Goal: Navigation & Orientation: Understand site structure

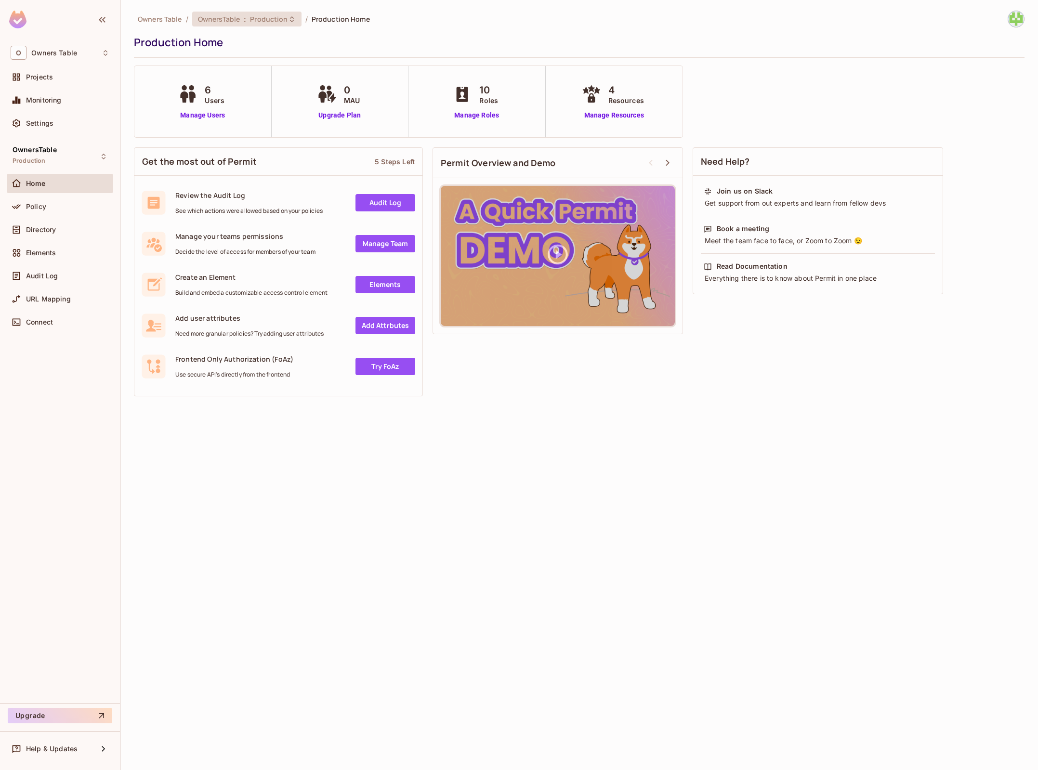
click at [257, 22] on span "Production" at bounding box center [269, 18] width 38 height 9
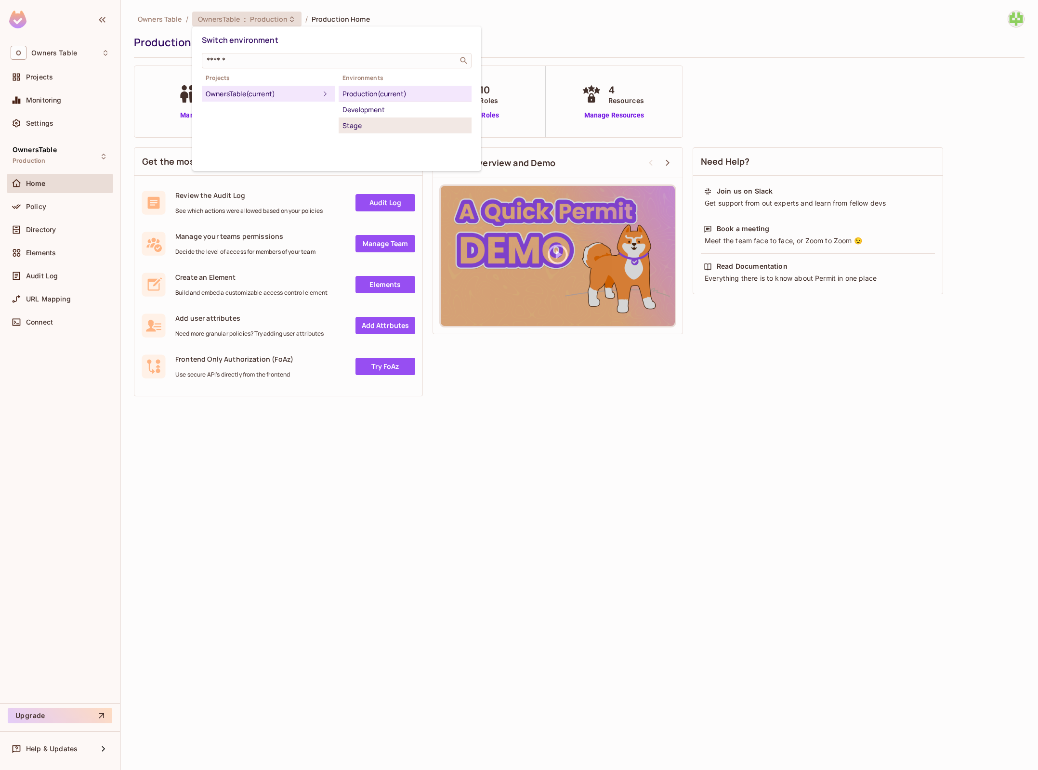
click at [356, 125] on div "Stage" at bounding box center [404, 126] width 125 height 12
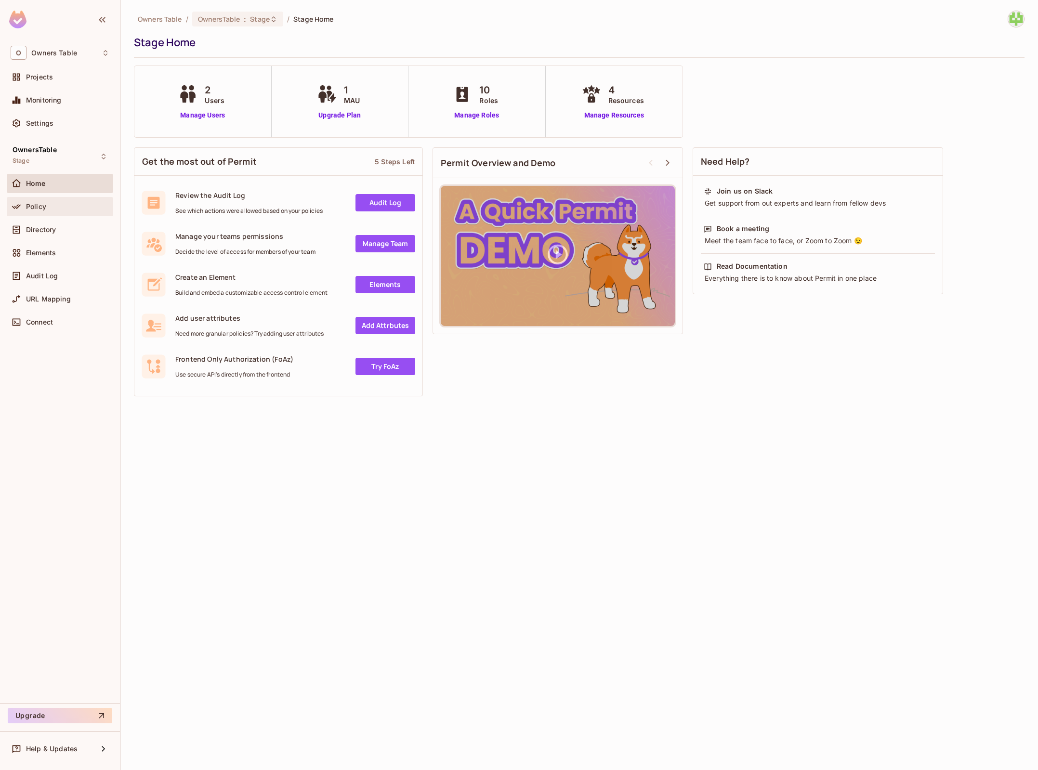
click at [48, 210] on div "Policy" at bounding box center [60, 207] width 99 height 12
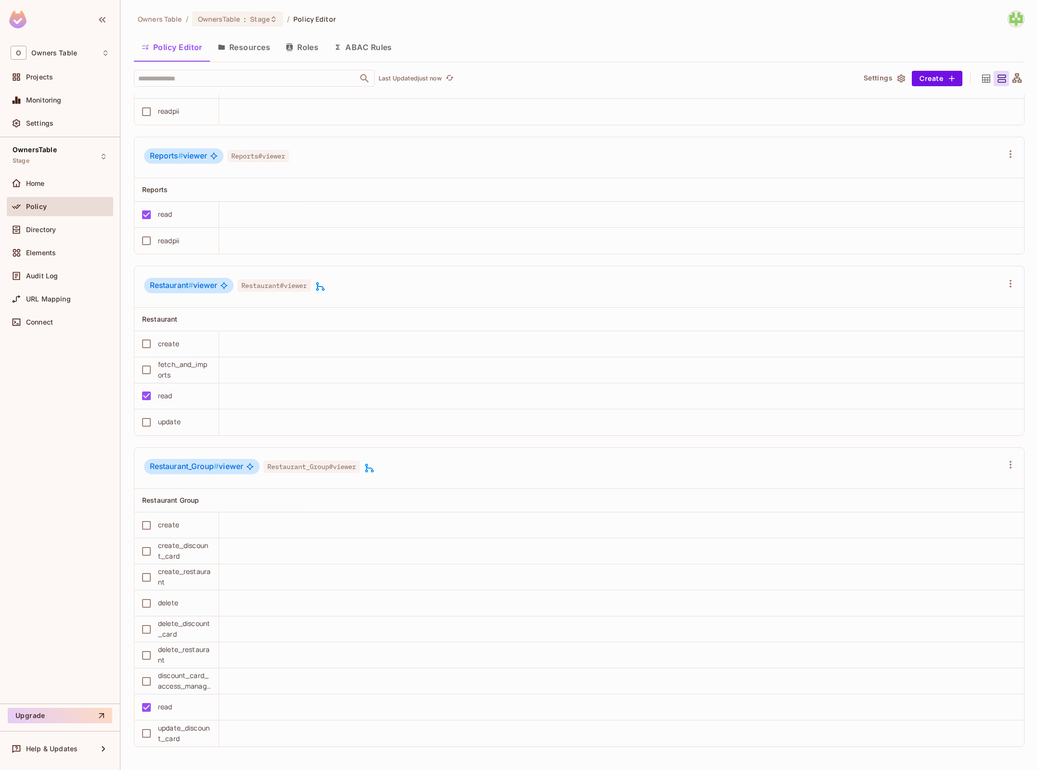
scroll to position [1461, 0]
click at [271, 41] on button "Resources" at bounding box center [244, 47] width 68 height 24
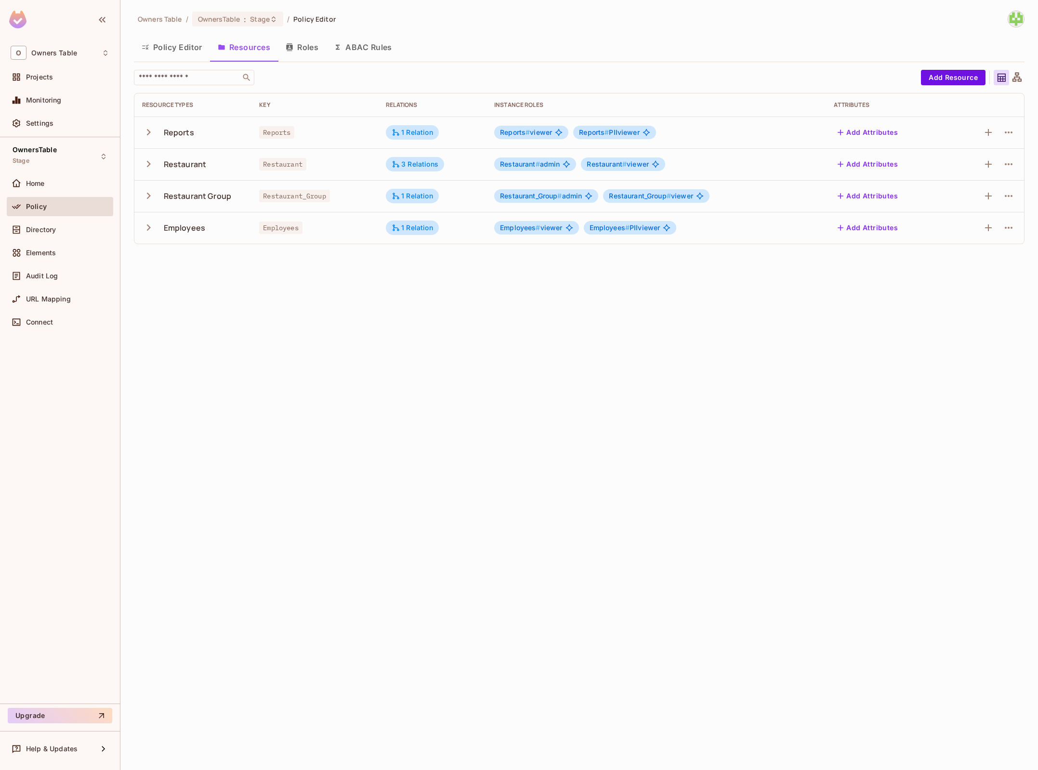
click at [1016, 78] on icon at bounding box center [1017, 78] width 12 height 12
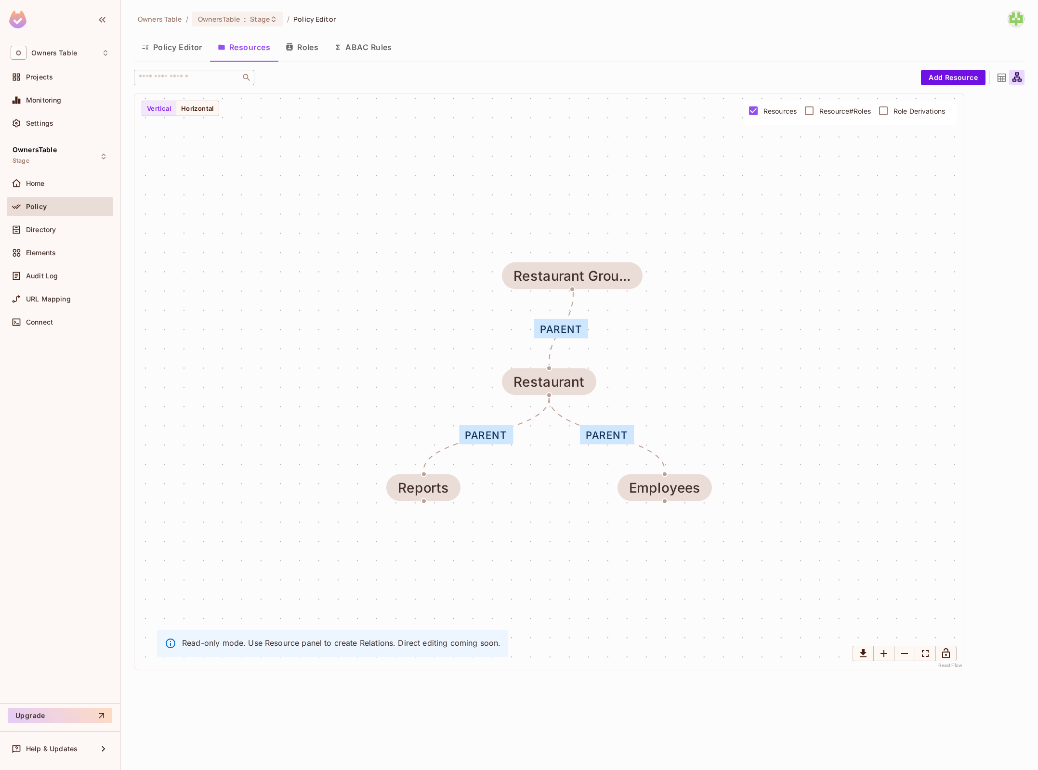
click at [379, 52] on button "ABAC Rules" at bounding box center [363, 47] width 74 height 24
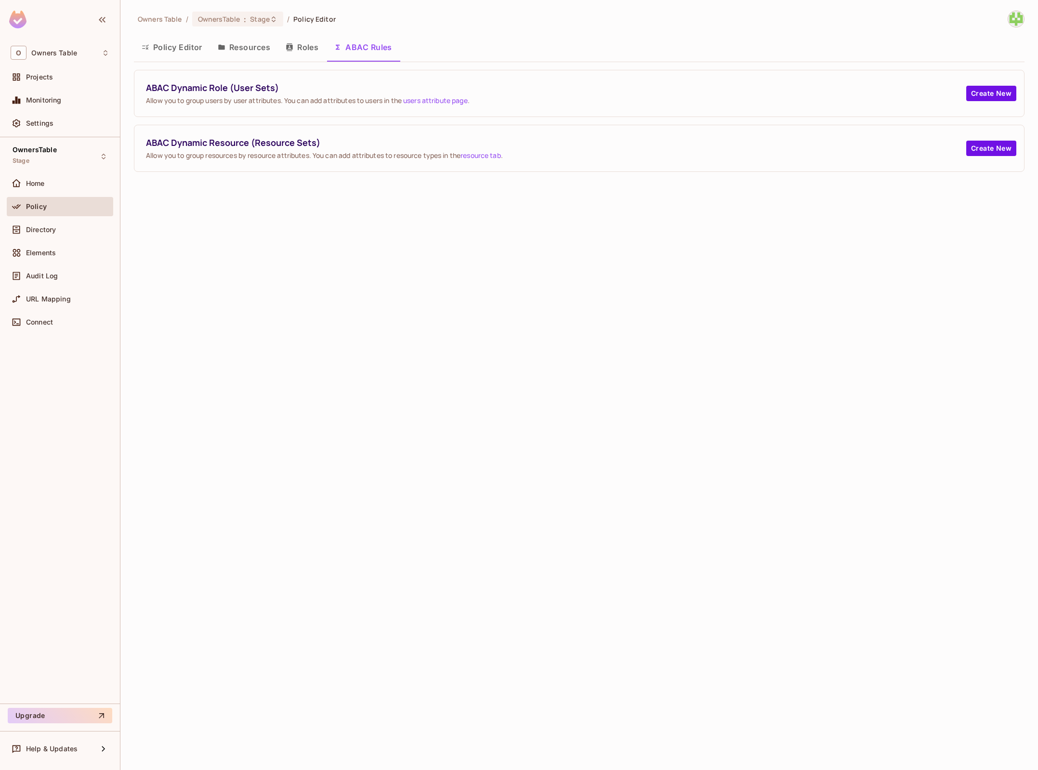
click at [311, 50] on button "Roles" at bounding box center [302, 47] width 48 height 24
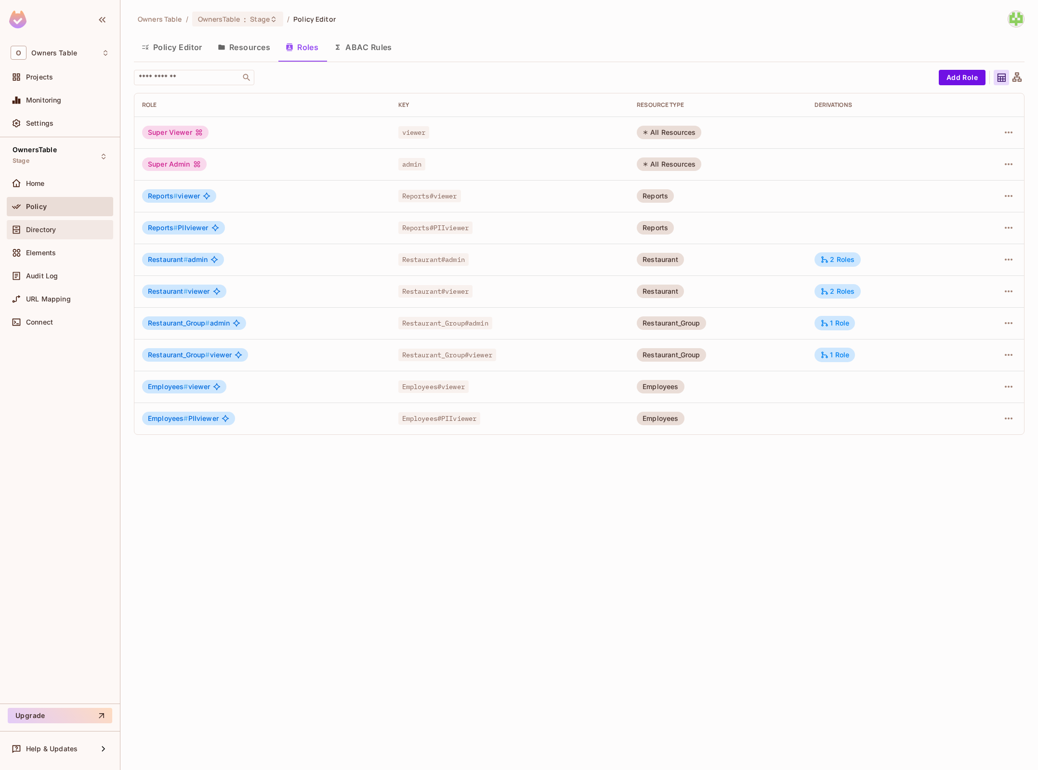
click at [76, 226] on div "Directory" at bounding box center [67, 230] width 83 height 8
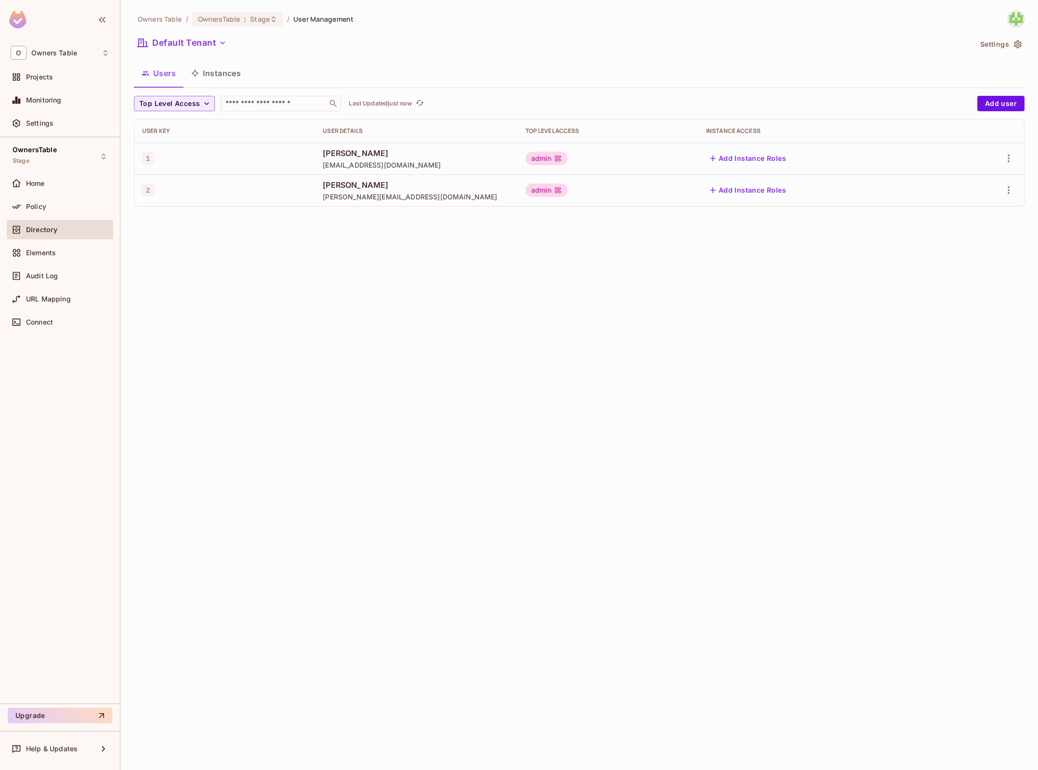
click at [214, 65] on button "Instances" at bounding box center [215, 73] width 65 height 24
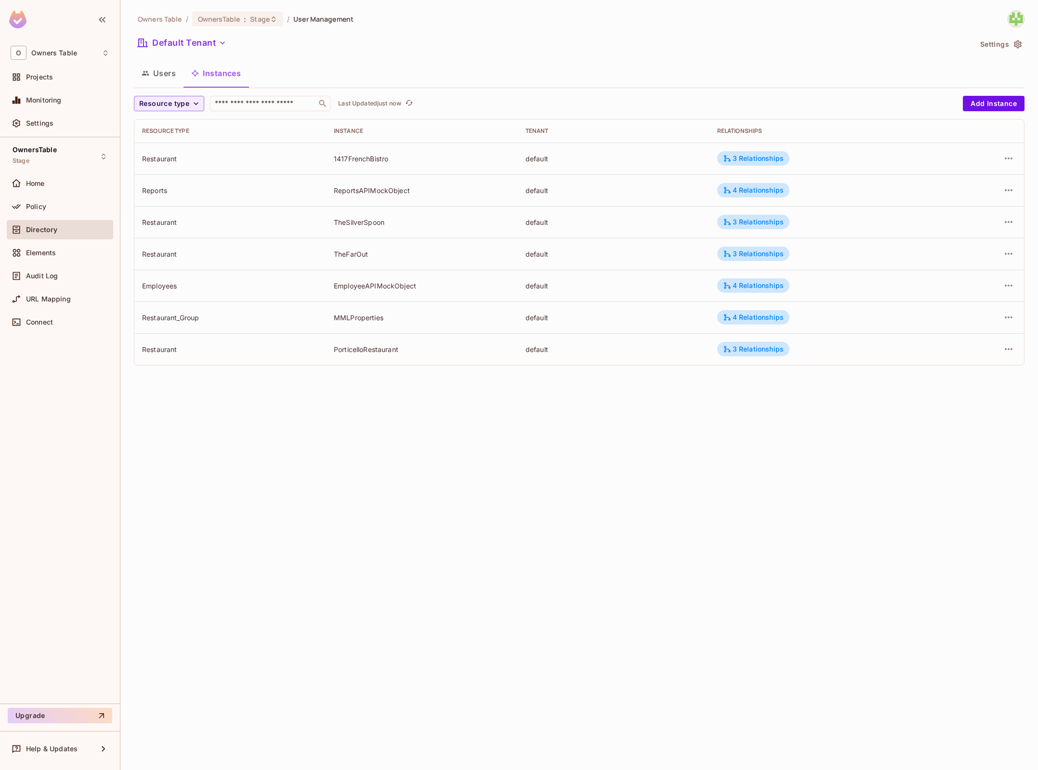
click at [163, 76] on button "Users" at bounding box center [159, 73] width 50 height 24
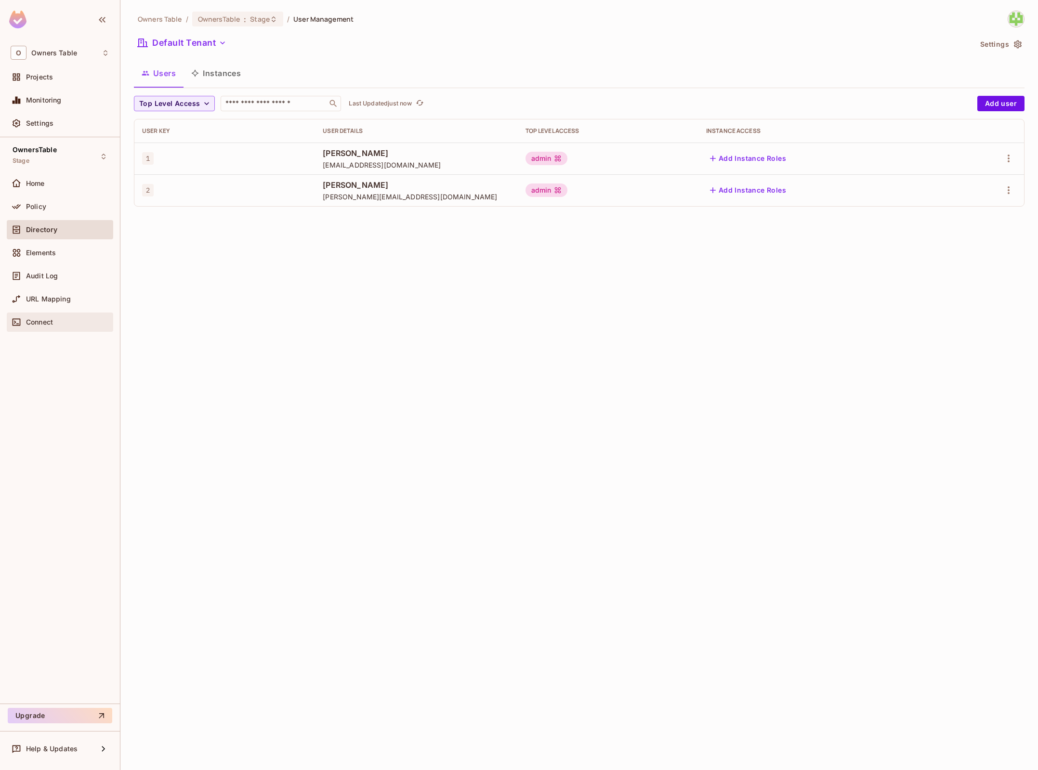
click at [61, 328] on div "Connect" at bounding box center [60, 321] width 106 height 19
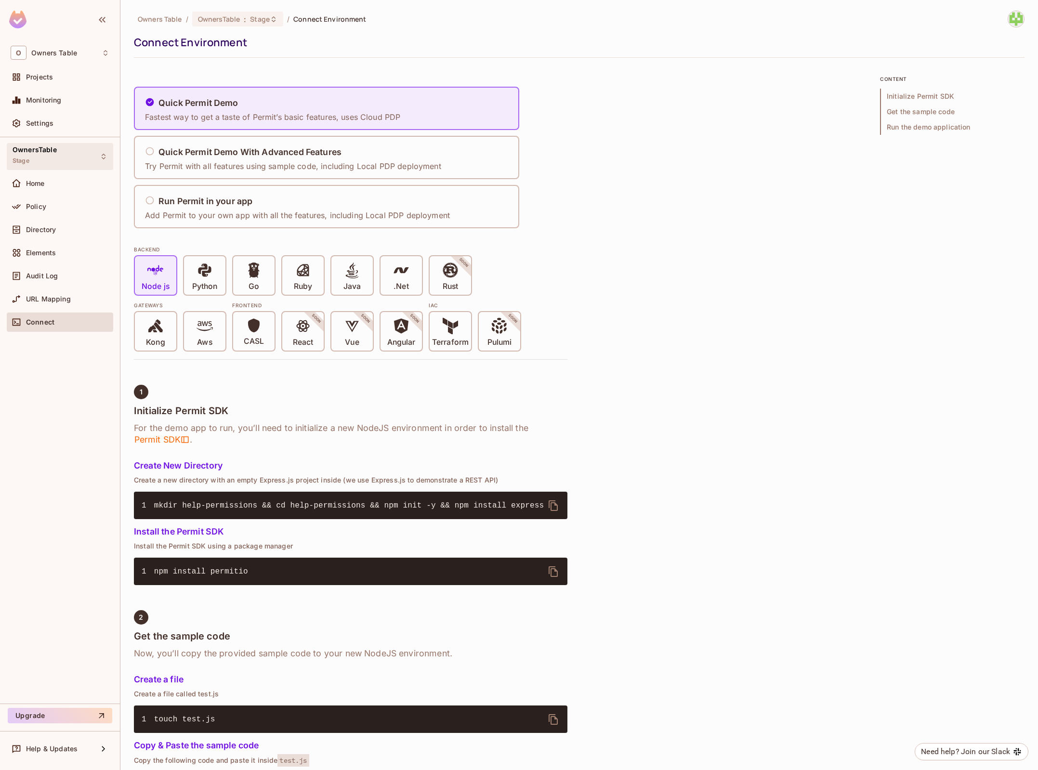
click at [65, 164] on div "OwnersTable Stage" at bounding box center [60, 156] width 106 height 26
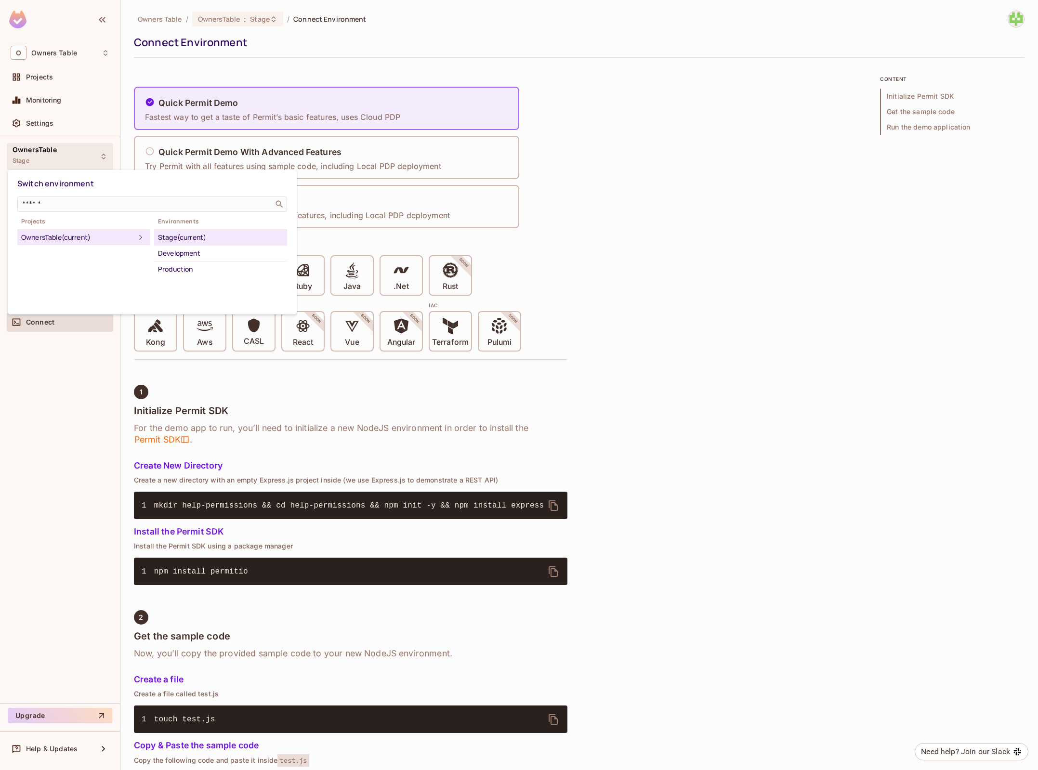
click at [65, 164] on div at bounding box center [519, 385] width 1038 height 770
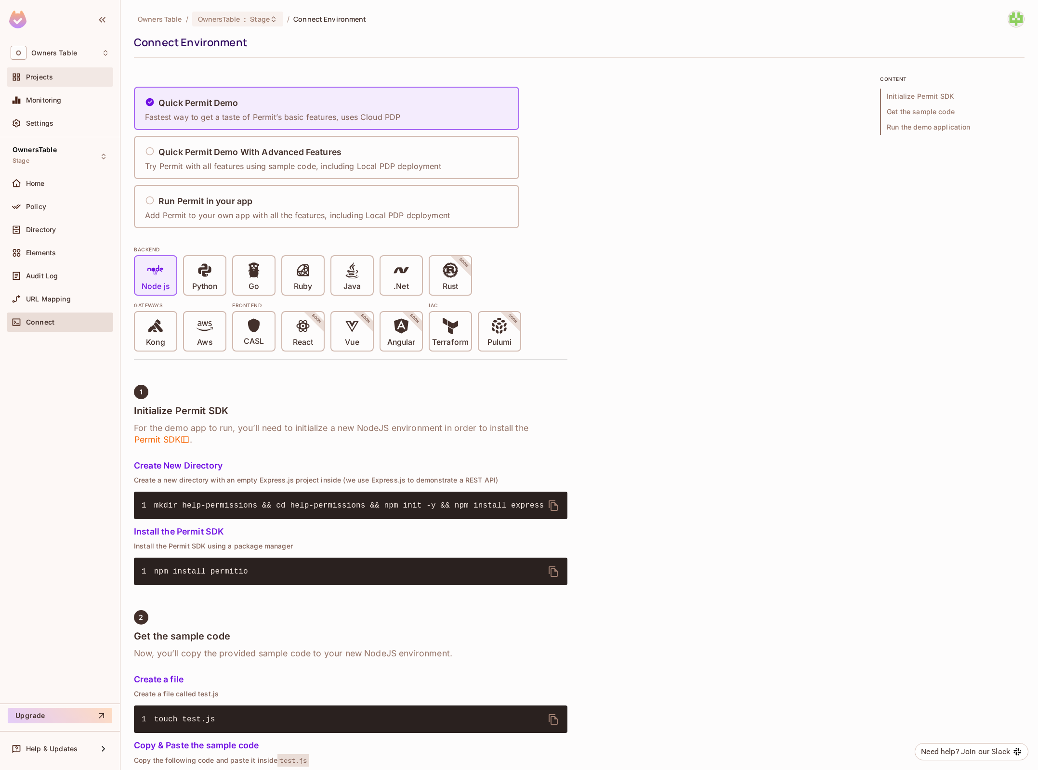
click at [60, 85] on div "Projects" at bounding box center [60, 76] width 106 height 19
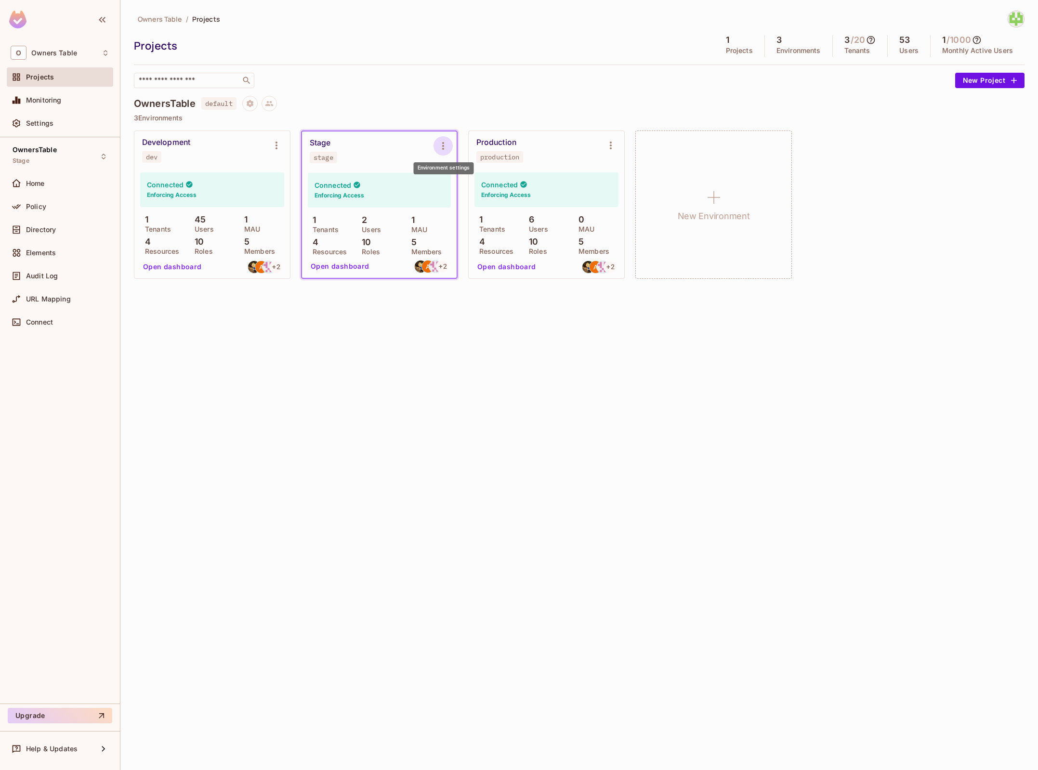
click at [446, 148] on icon "Environment settings" at bounding box center [443, 146] width 12 height 12
click at [482, 335] on div at bounding box center [519, 385] width 1038 height 770
click at [608, 149] on icon "Environment settings" at bounding box center [611, 146] width 12 height 12
click at [578, 446] on div at bounding box center [519, 385] width 1038 height 770
click at [280, 150] on icon "Environment settings" at bounding box center [277, 146] width 12 height 12
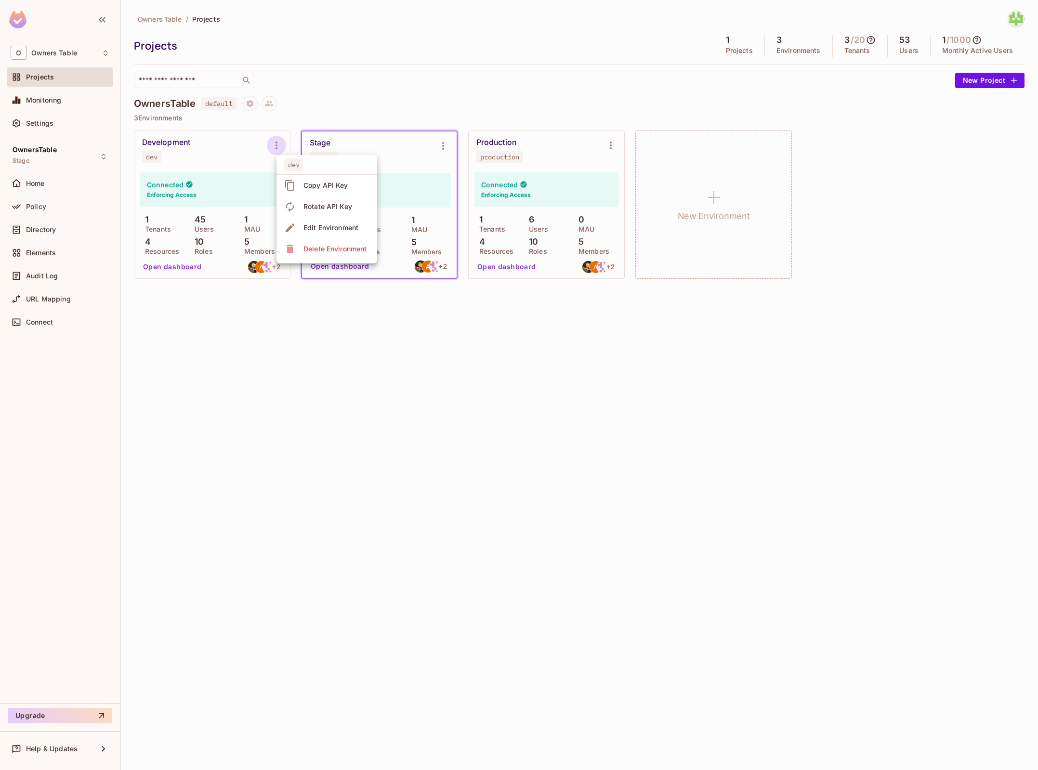
click at [428, 387] on div at bounding box center [519, 385] width 1038 height 770
click at [254, 106] on icon "Project settings" at bounding box center [250, 103] width 9 height 9
click at [314, 396] on div at bounding box center [519, 385] width 1038 height 770
click at [256, 106] on button "Project settings" at bounding box center [249, 103] width 15 height 15
click at [269, 143] on icon at bounding box center [265, 140] width 12 height 12
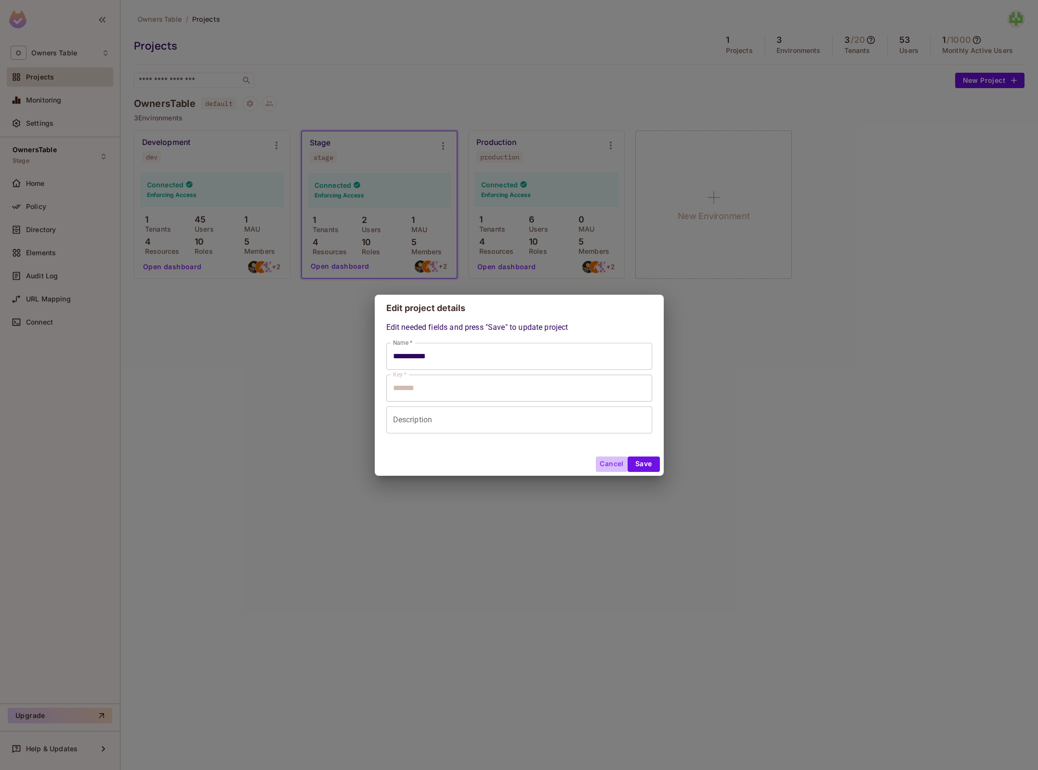
click at [613, 462] on button "Cancel" at bounding box center [611, 463] width 31 height 15
type input "**********"
type input "*******"
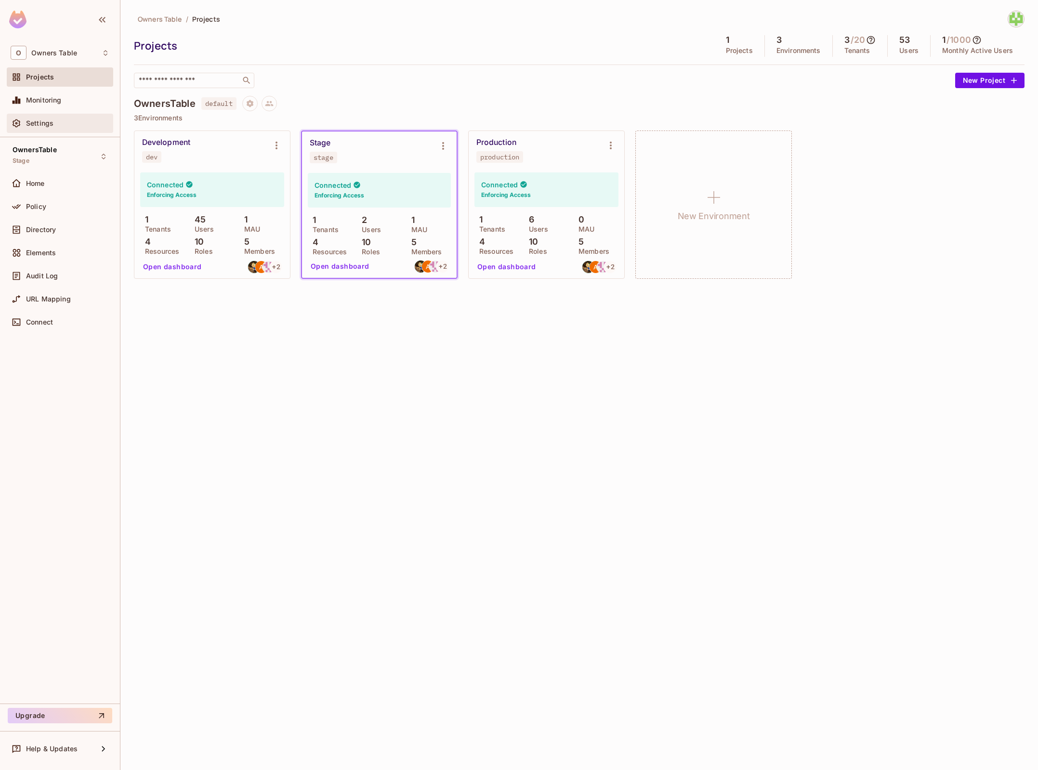
click at [66, 125] on div "Settings" at bounding box center [67, 123] width 83 height 8
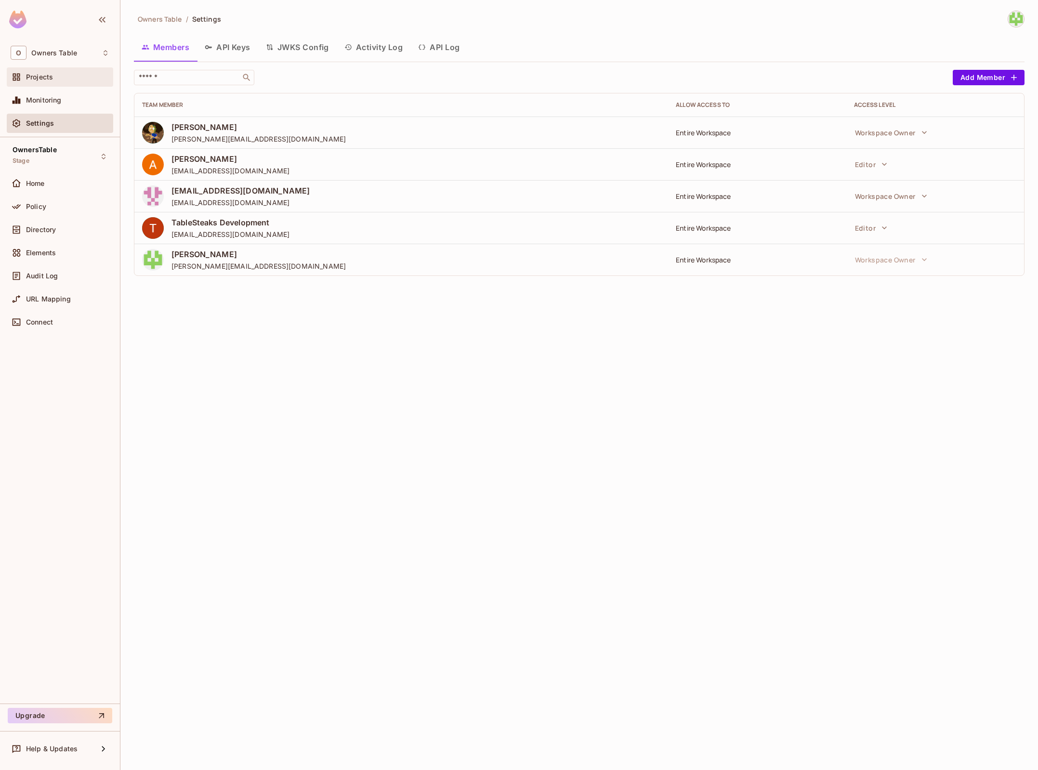
click at [43, 81] on div "Projects" at bounding box center [60, 77] width 99 height 12
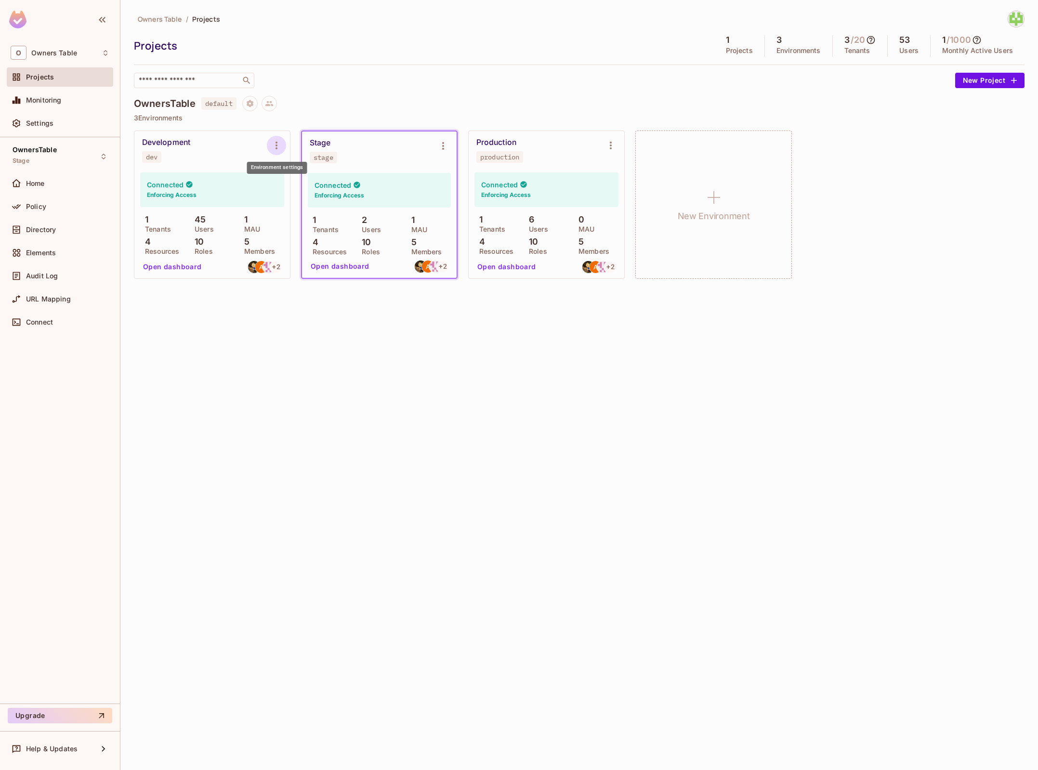
click at [273, 146] on icon "Environment settings" at bounding box center [277, 146] width 12 height 12
click at [350, 237] on li "Edit Environment" at bounding box center [326, 227] width 101 height 21
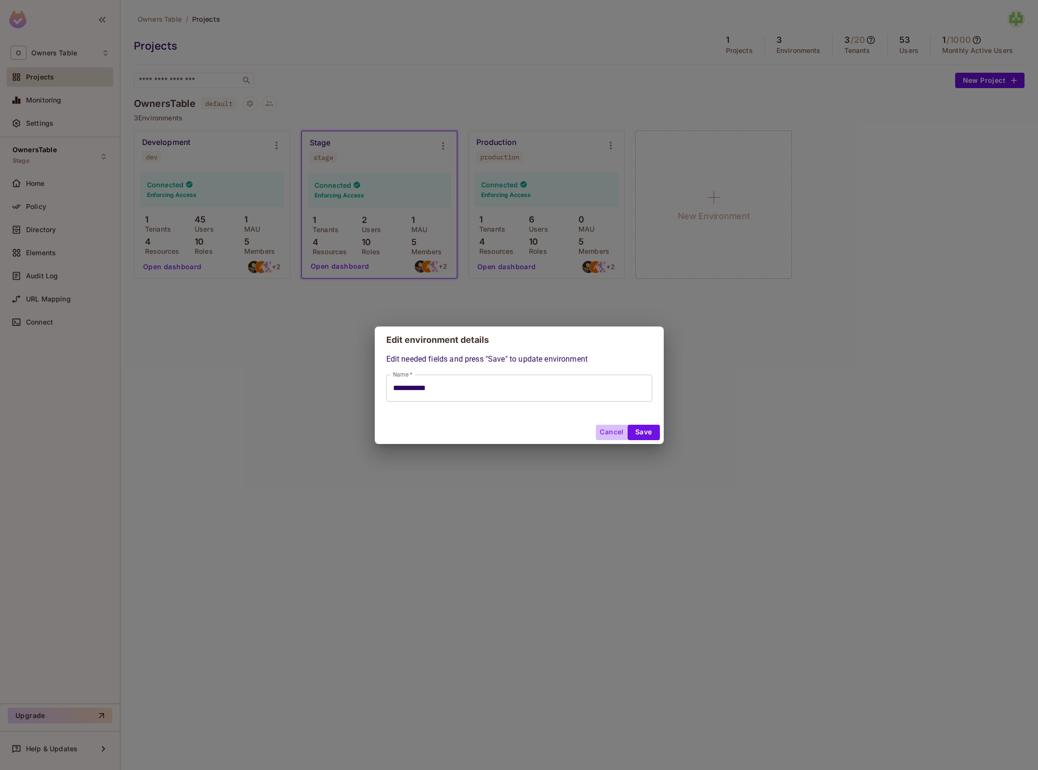
click at [618, 429] on button "Cancel" at bounding box center [611, 432] width 31 height 15
type input "**********"
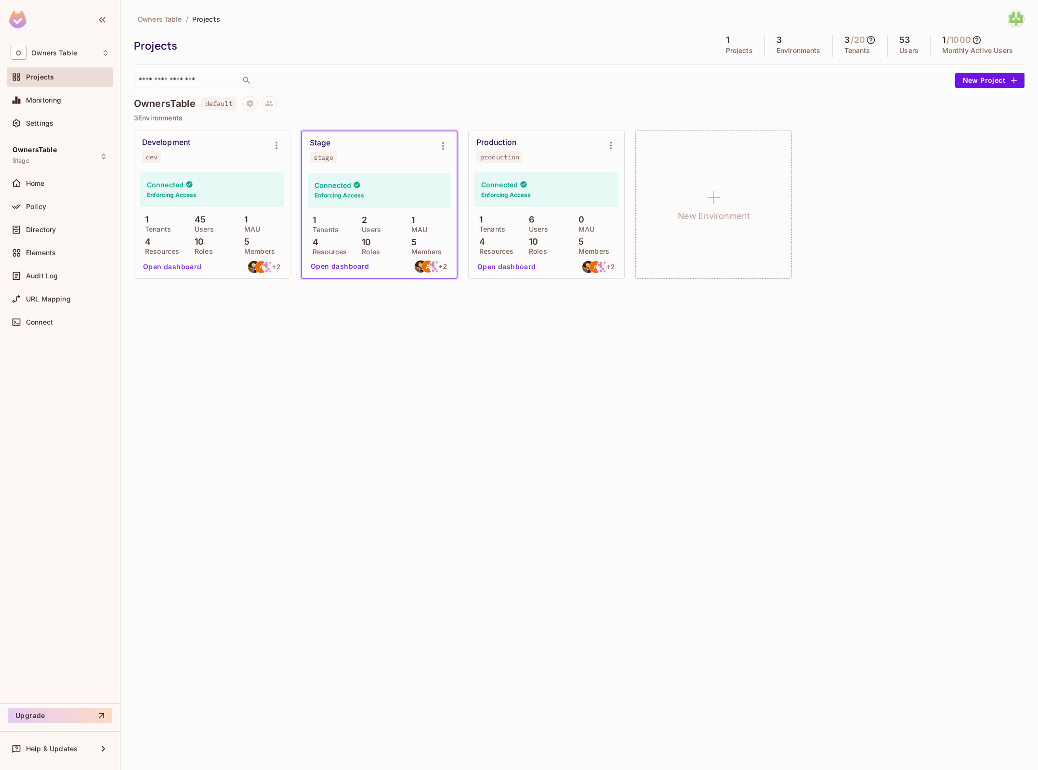
click at [449, 394] on div "Owners Table / Projects Projects 1 Projects 3 Environments 3 / 20 Tenants 53 Us…" at bounding box center [578, 385] width 917 height 770
click at [201, 143] on div "Development dev" at bounding box center [204, 150] width 125 height 25
click at [147, 159] on div "dev" at bounding box center [152, 157] width 12 height 8
click at [151, 151] on div "Development dev" at bounding box center [204, 150] width 125 height 25
click at [65, 46] on div "O Owners Table" at bounding box center [60, 53] width 99 height 14
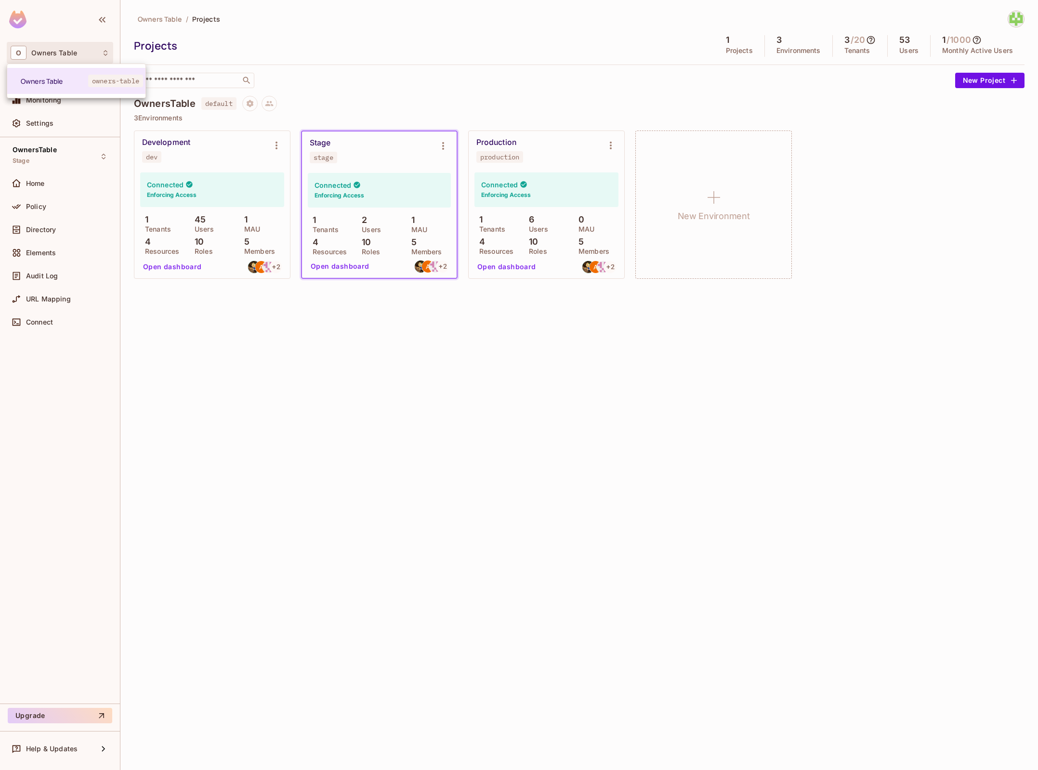
click at [331, 383] on div at bounding box center [519, 385] width 1038 height 770
click at [172, 119] on p "3 Environments" at bounding box center [579, 118] width 890 height 8
click at [71, 160] on div "OwnersTable Stage" at bounding box center [60, 156] width 106 height 26
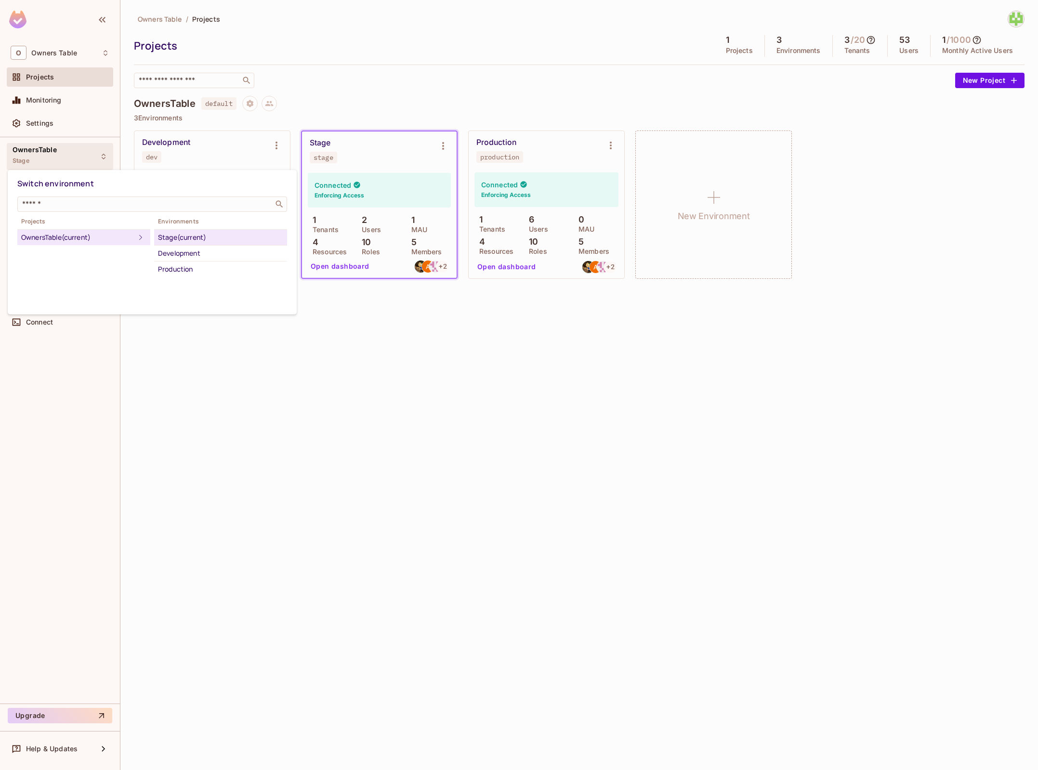
click at [71, 160] on div at bounding box center [519, 385] width 1038 height 770
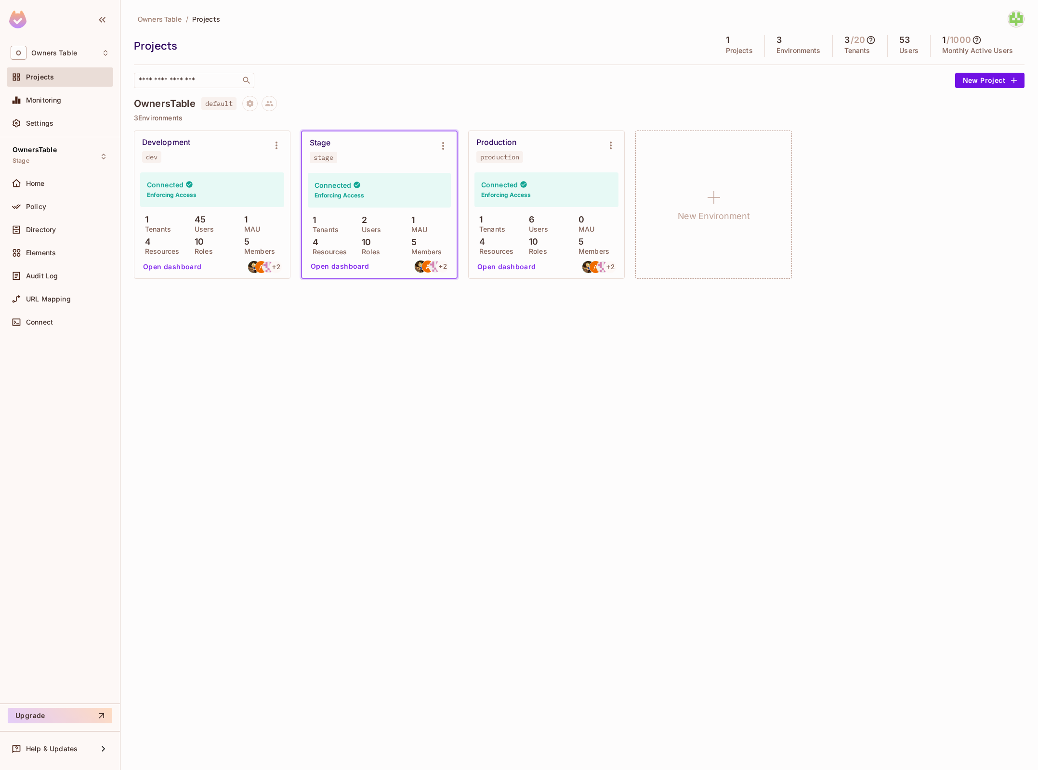
click at [46, 76] on span "Projects" at bounding box center [40, 77] width 28 height 8
click at [171, 20] on span "Owners Table" at bounding box center [160, 18] width 44 height 9
click at [780, 48] on p "Environments" at bounding box center [798, 51] width 44 height 8
click at [36, 105] on div "Monitoring" at bounding box center [60, 100] width 99 height 12
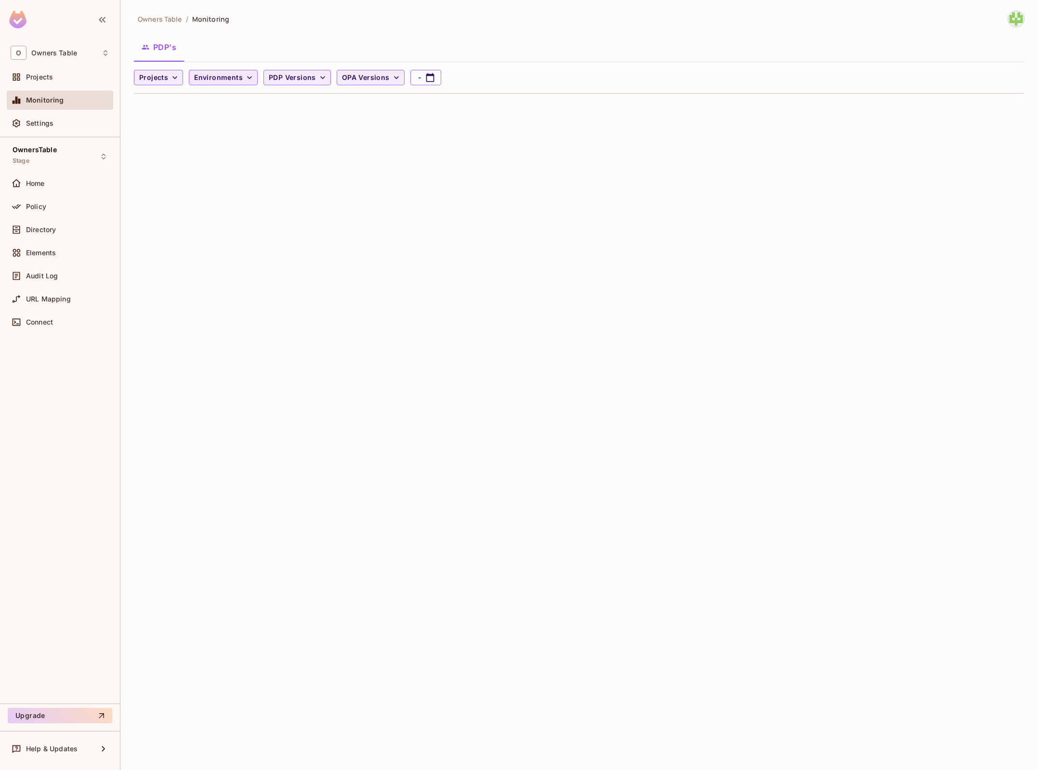
click at [254, 74] on button "Environments" at bounding box center [223, 77] width 69 height 15
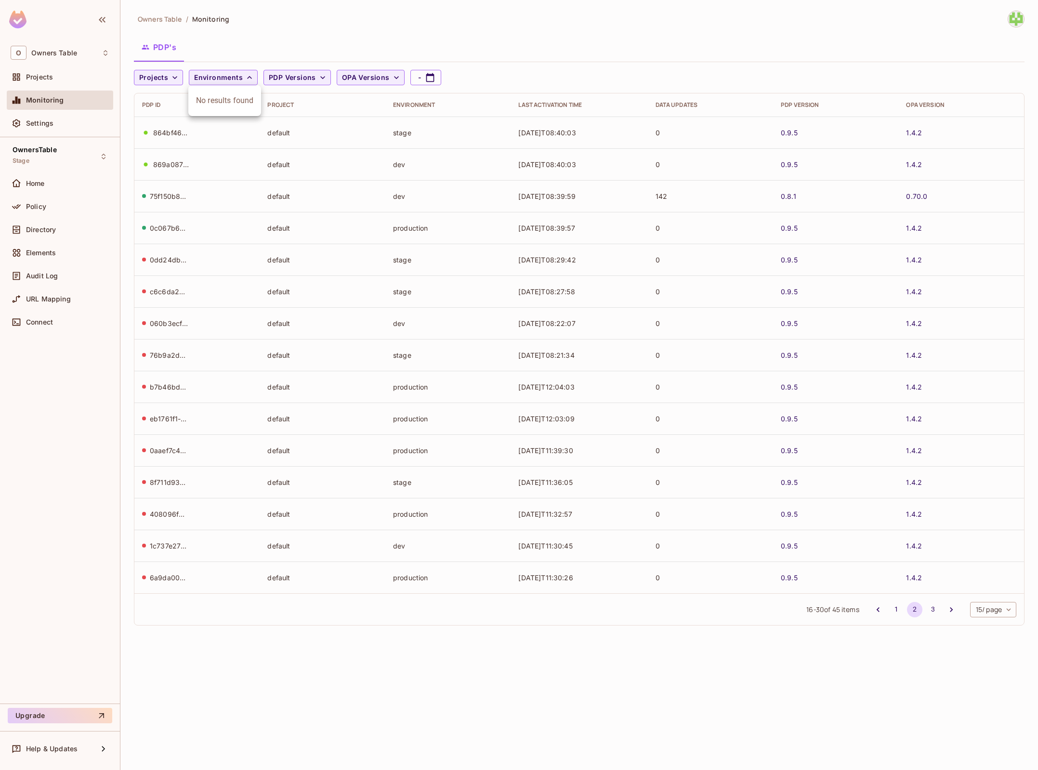
click at [225, 85] on ul "No results found" at bounding box center [224, 100] width 73 height 31
click at [60, 60] on div at bounding box center [519, 385] width 1038 height 770
click at [60, 57] on div "O Owners Table" at bounding box center [60, 53] width 99 height 14
click at [48, 80] on span "Owners Table" at bounding box center [54, 81] width 67 height 9
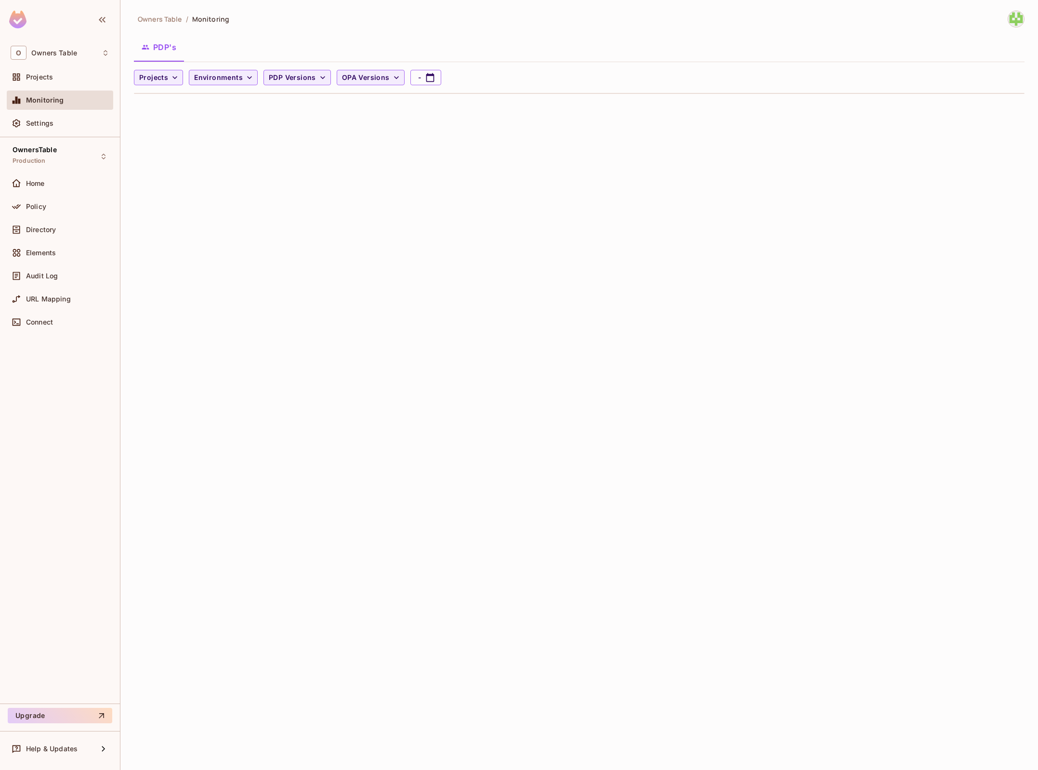
click at [171, 18] on span "Owners Table" at bounding box center [160, 18] width 44 height 9
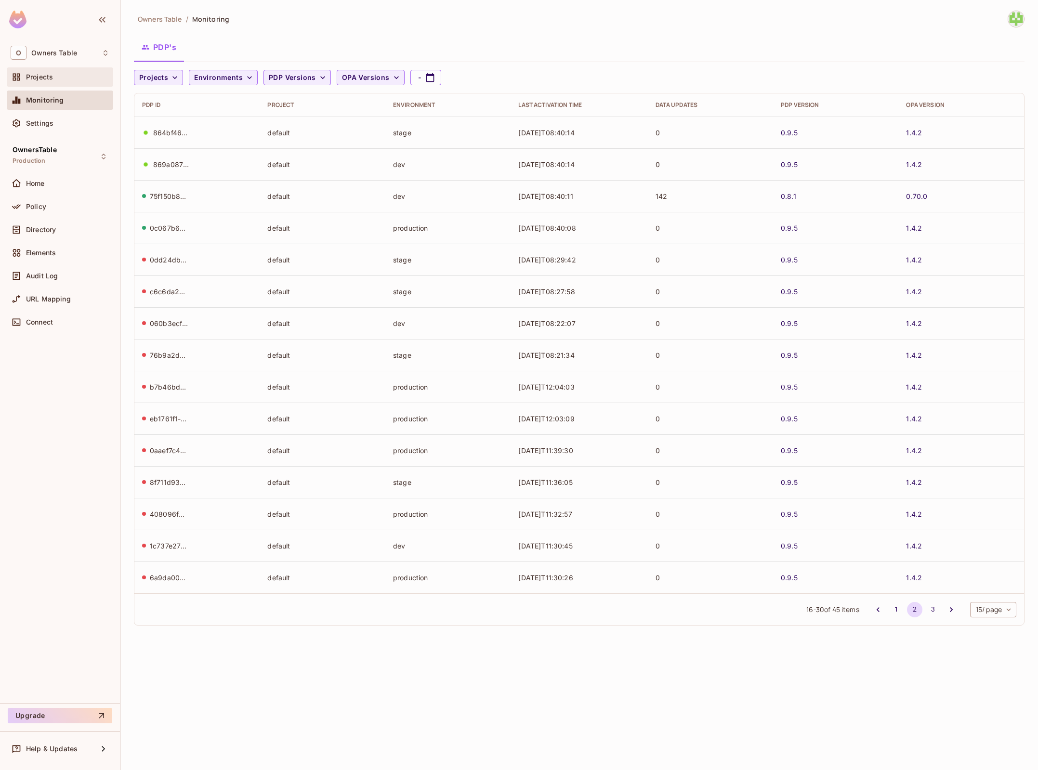
click at [26, 82] on div at bounding box center [18, 77] width 15 height 12
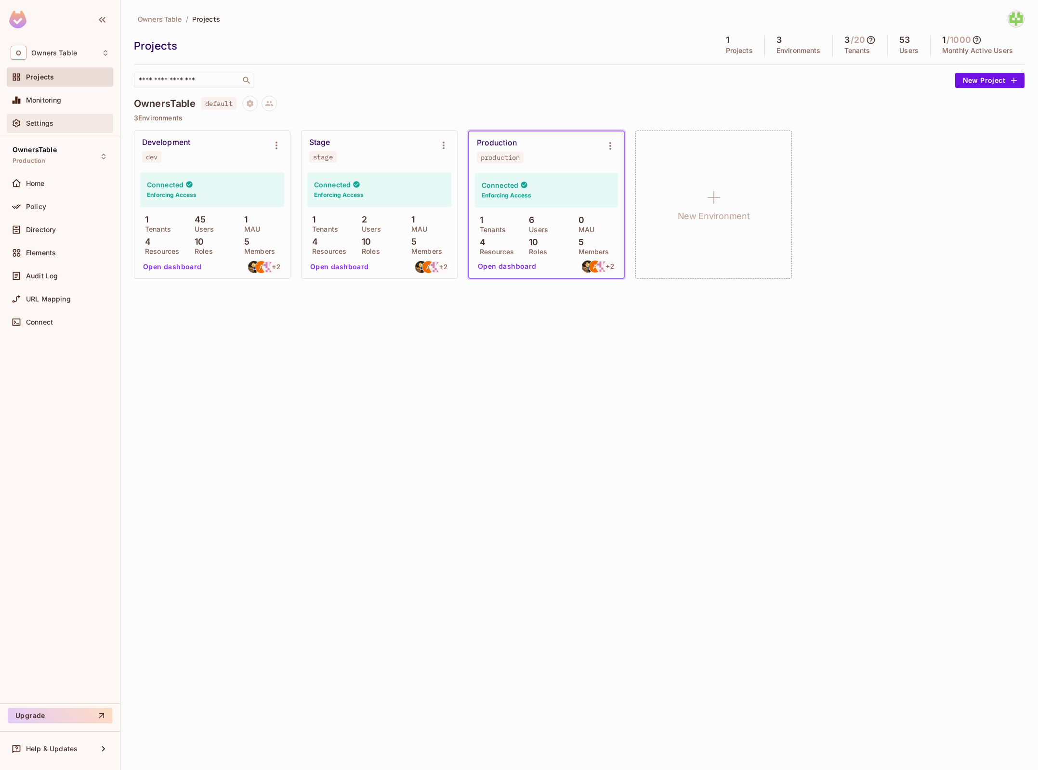
click at [36, 127] on div "Settings" at bounding box center [60, 123] width 99 height 12
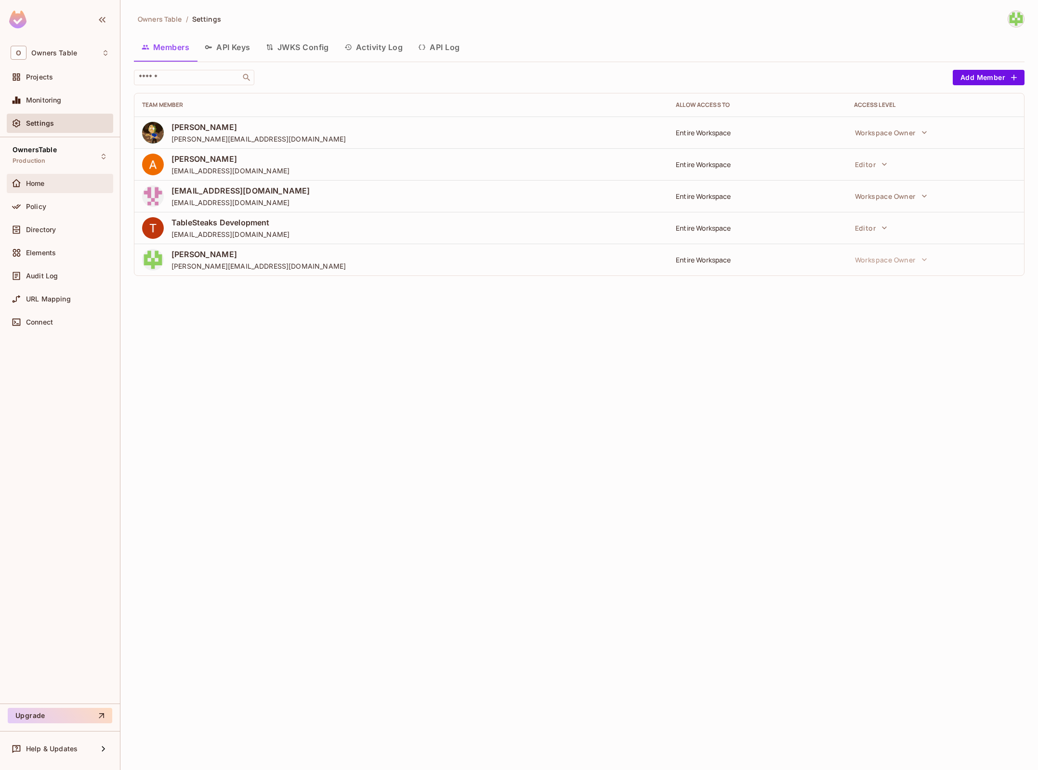
click at [38, 188] on div "Home" at bounding box center [60, 184] width 99 height 12
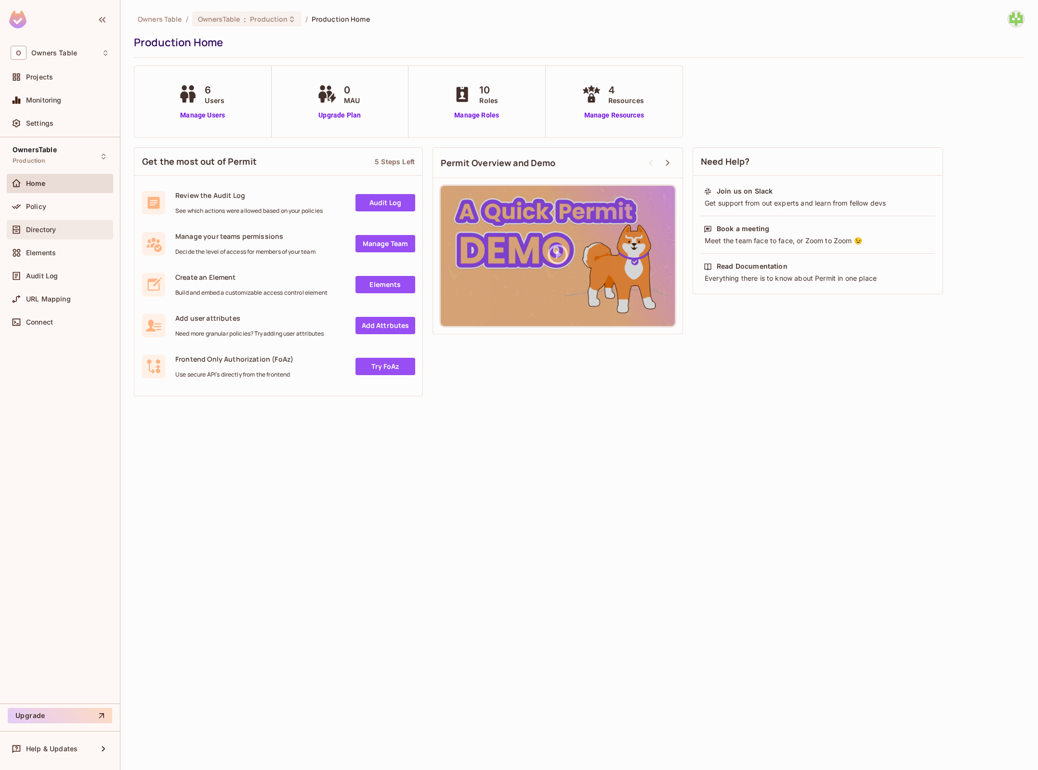
click at [59, 225] on div "Directory" at bounding box center [60, 230] width 99 height 12
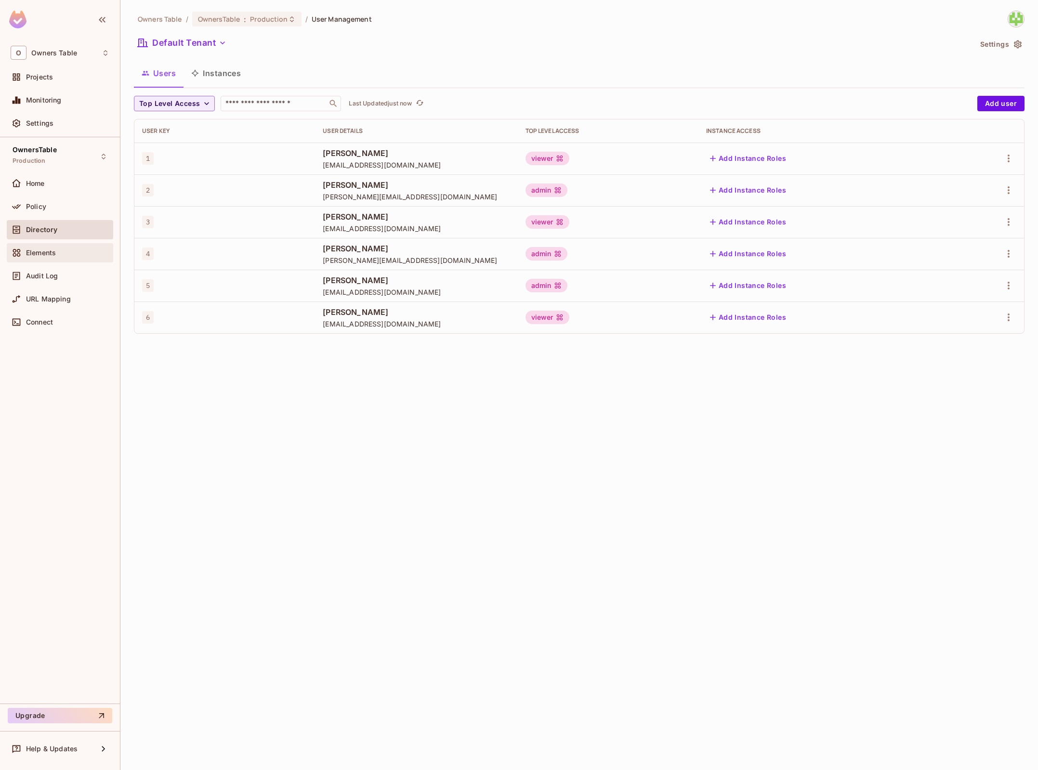
click at [60, 262] on div "Elements" at bounding box center [60, 252] width 106 height 19
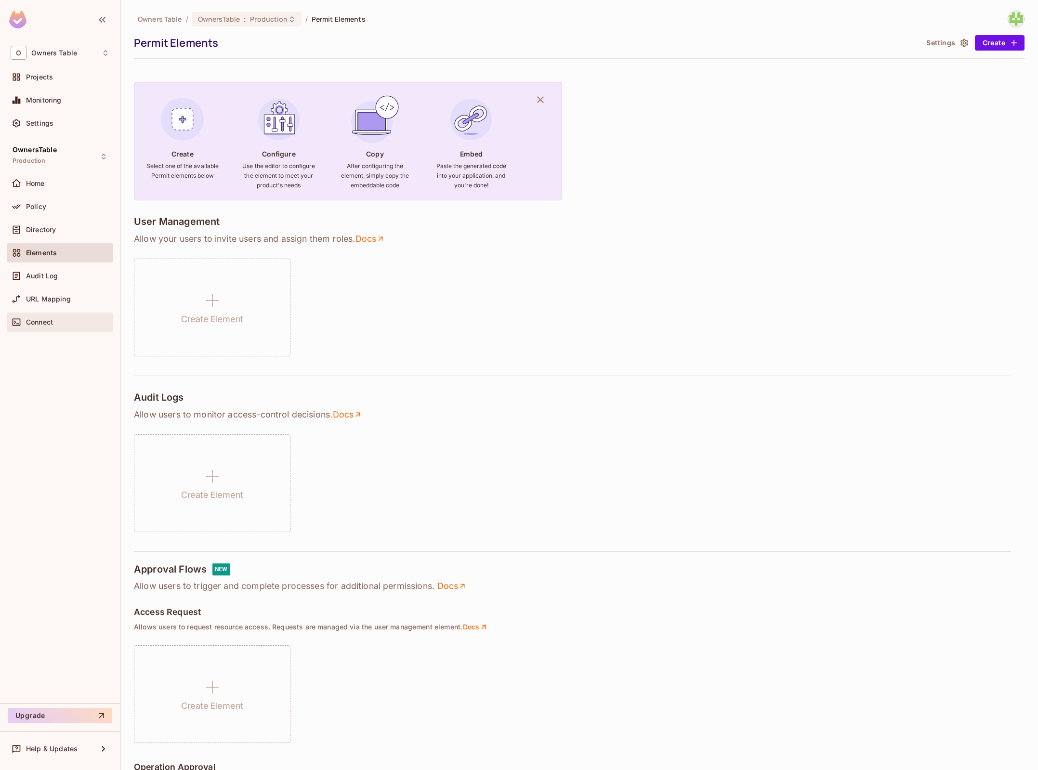
click at [54, 320] on div "Connect" at bounding box center [67, 322] width 83 height 8
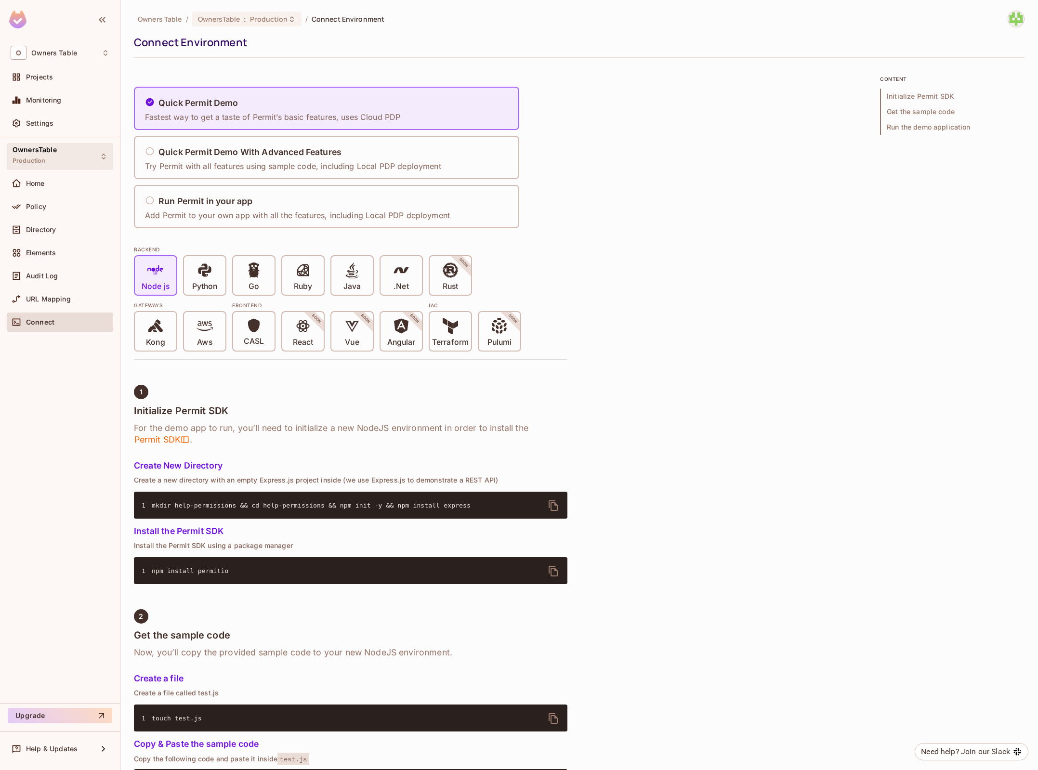
click at [63, 147] on div "OwnersTable Production" at bounding box center [60, 156] width 106 height 26
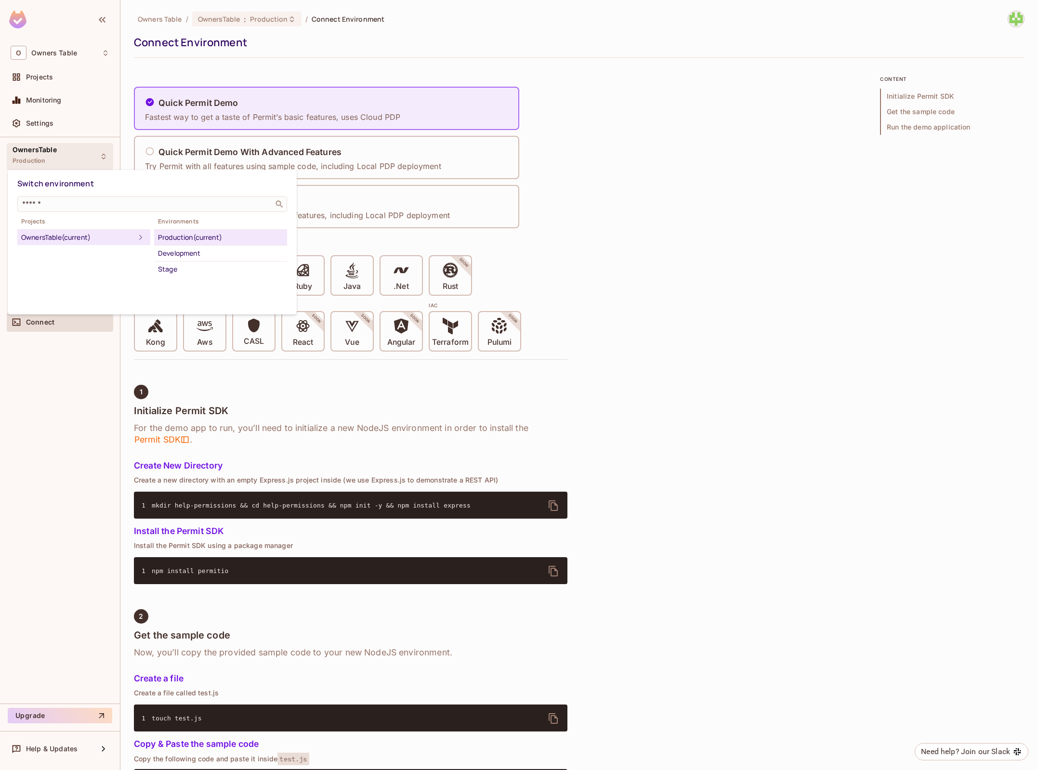
click at [59, 240] on div "OwnersTable (current)" at bounding box center [78, 238] width 114 height 12
click at [135, 239] on icon at bounding box center [141, 238] width 12 height 12
click at [875, 197] on div at bounding box center [519, 385] width 1038 height 770
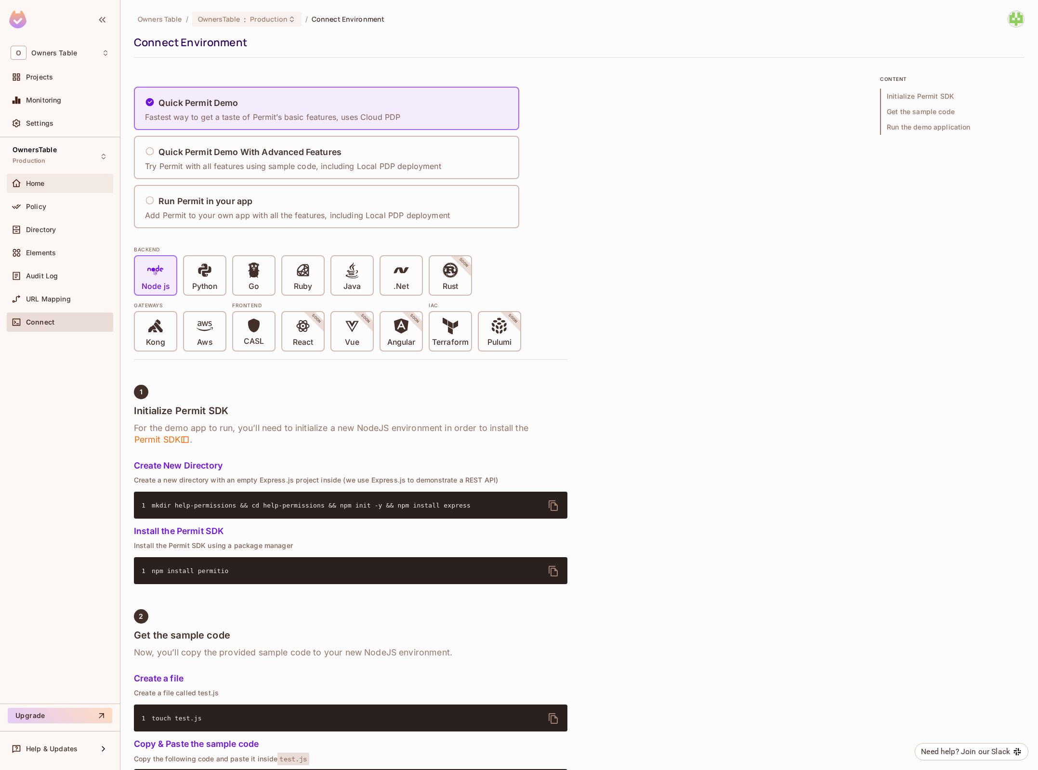
click at [46, 187] on div "Home" at bounding box center [60, 184] width 99 height 12
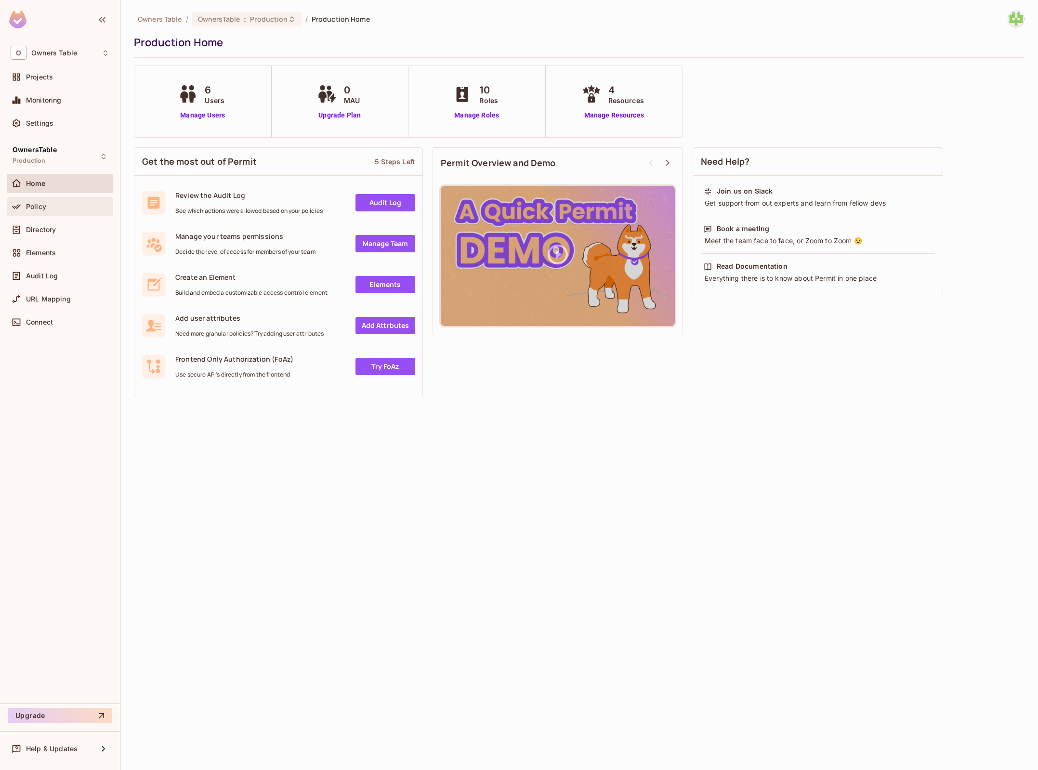
click at [100, 209] on div "Policy" at bounding box center [67, 207] width 83 height 8
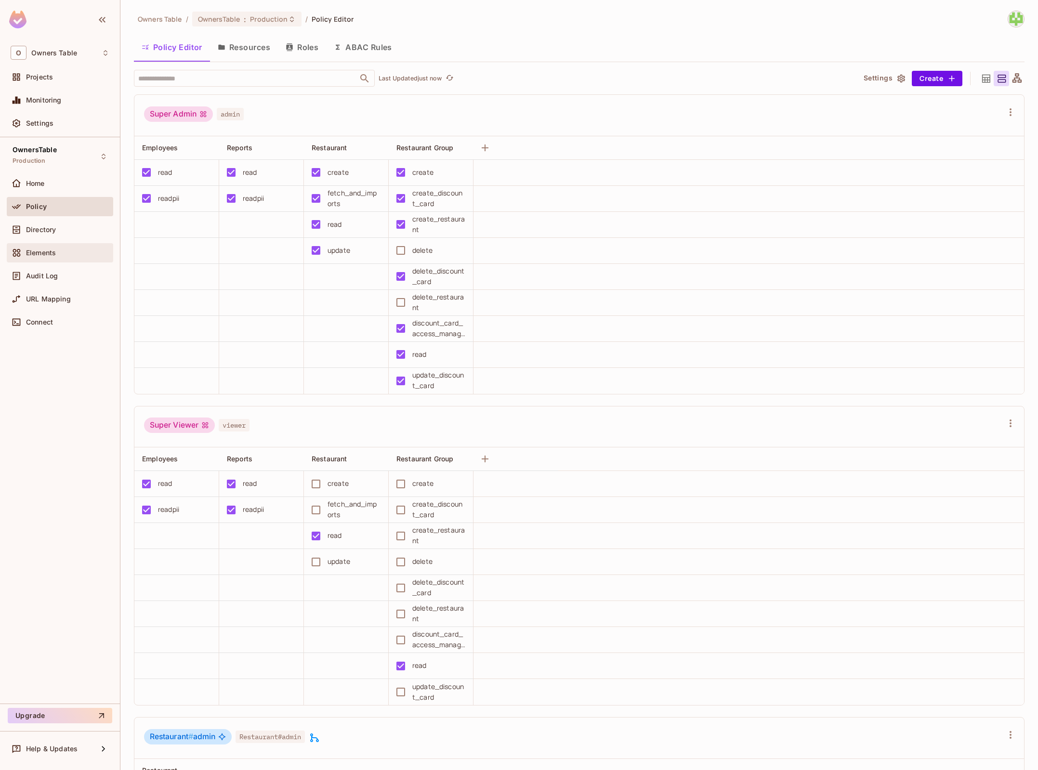
click at [73, 260] on div "Elements" at bounding box center [60, 252] width 106 height 19
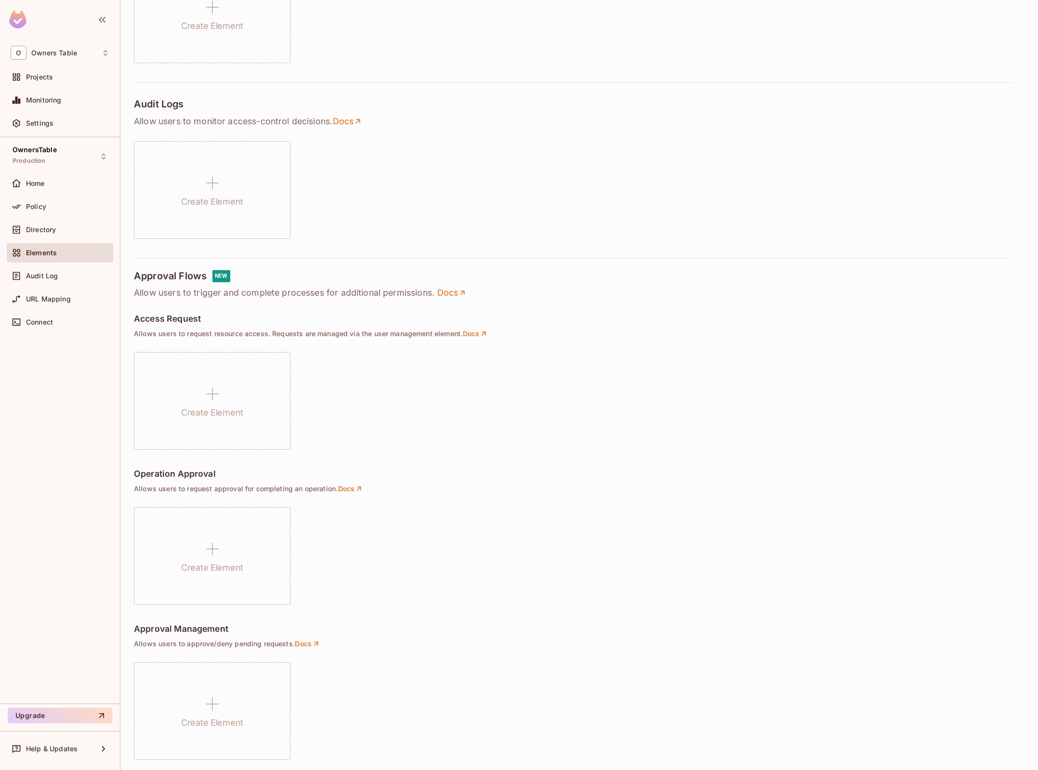
scroll to position [303, 0]
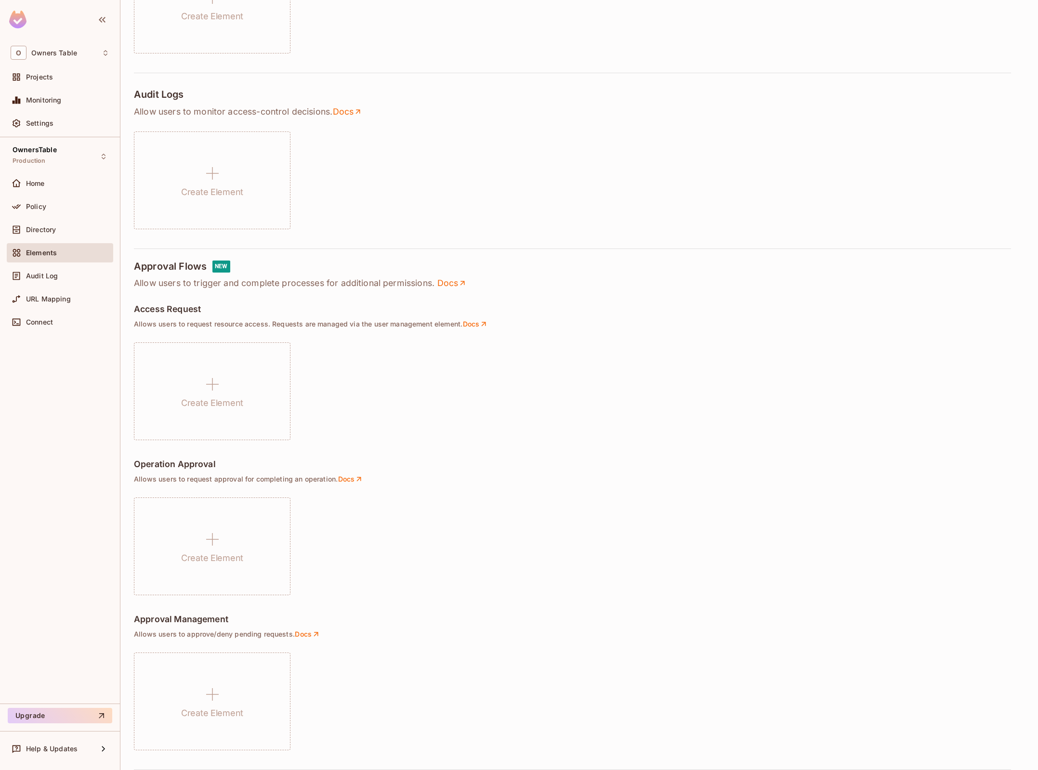
click at [66, 172] on div "OwnersTable Production Home Policy Directory Elements Audit Log URL Mapping Con…" at bounding box center [60, 420] width 120 height 566
click at [55, 186] on div "Home" at bounding box center [67, 184] width 83 height 8
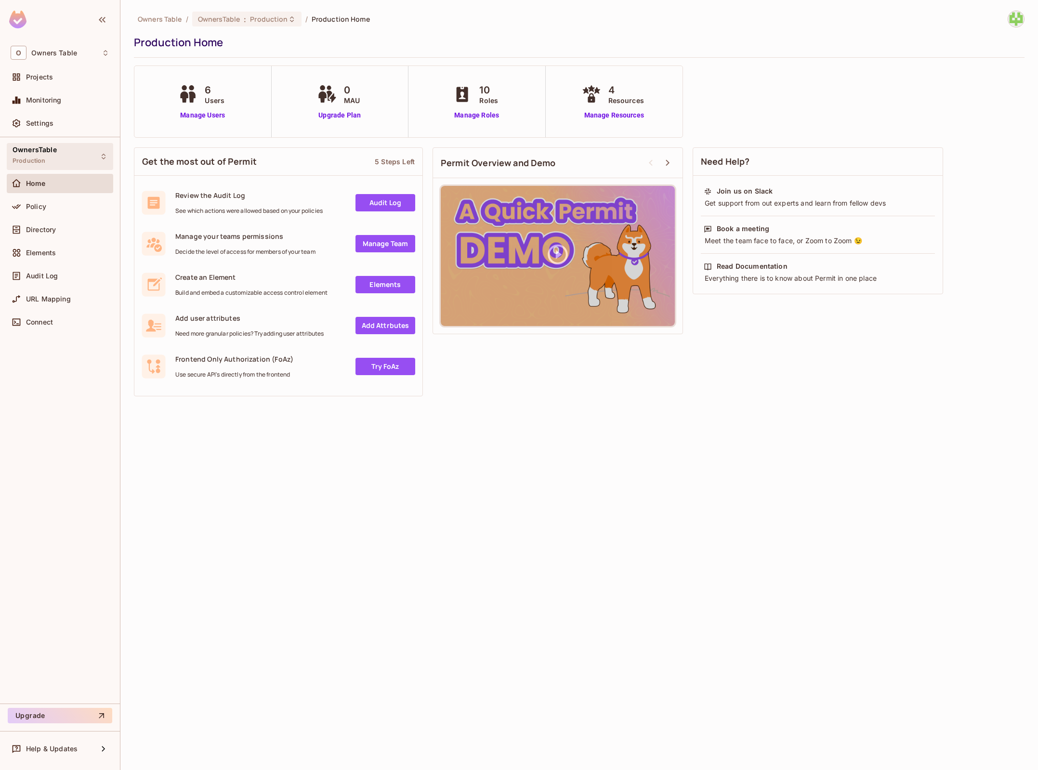
click at [62, 166] on div "OwnersTable Production" at bounding box center [60, 156] width 106 height 26
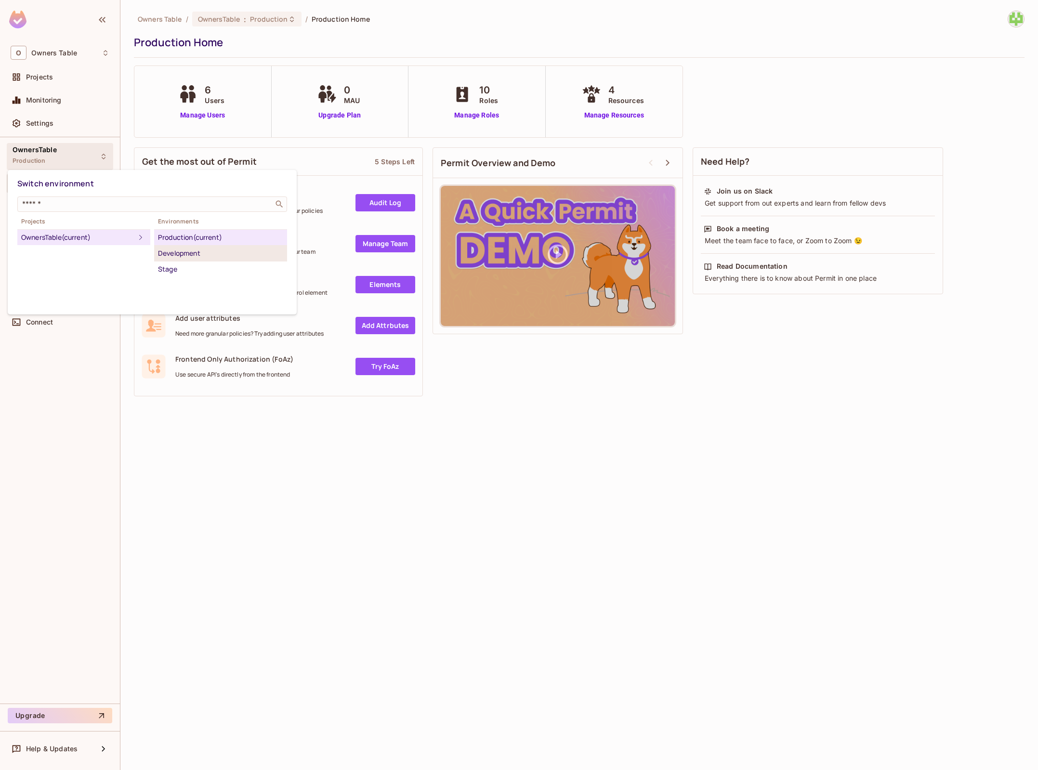
click at [181, 253] on div "Development" at bounding box center [220, 253] width 125 height 12
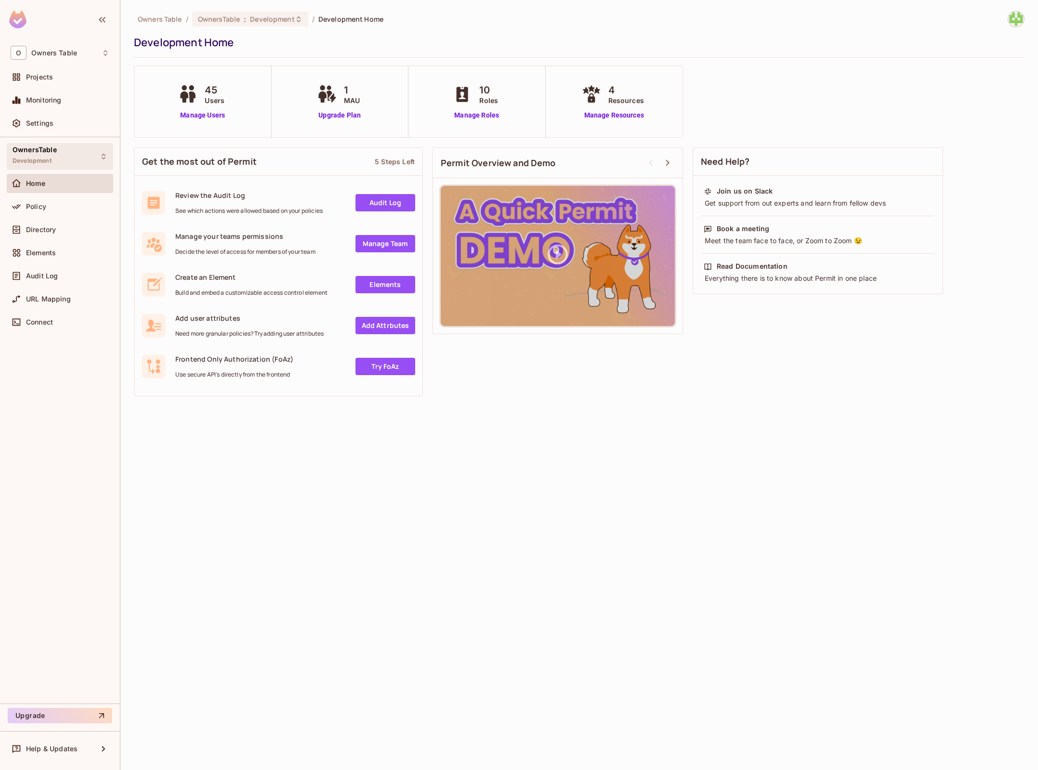
click at [48, 155] on div "OwnersTable Development" at bounding box center [35, 156] width 44 height 21
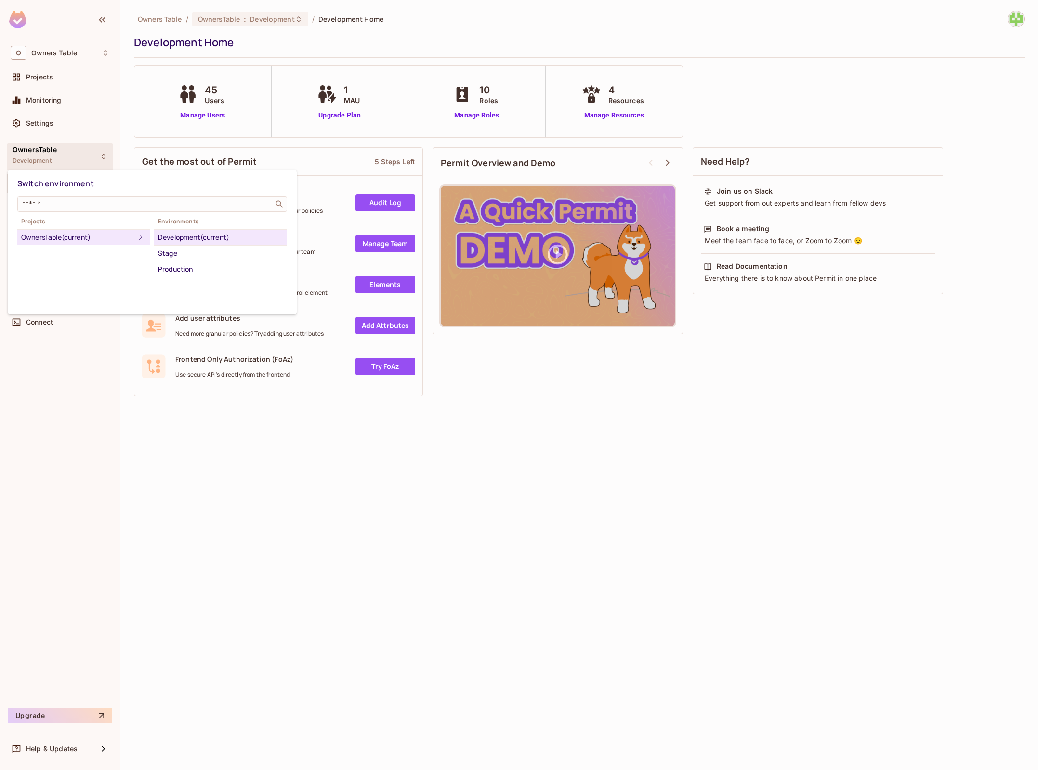
click at [624, 473] on div at bounding box center [519, 385] width 1038 height 770
